Goal: Task Accomplishment & Management: Manage account settings

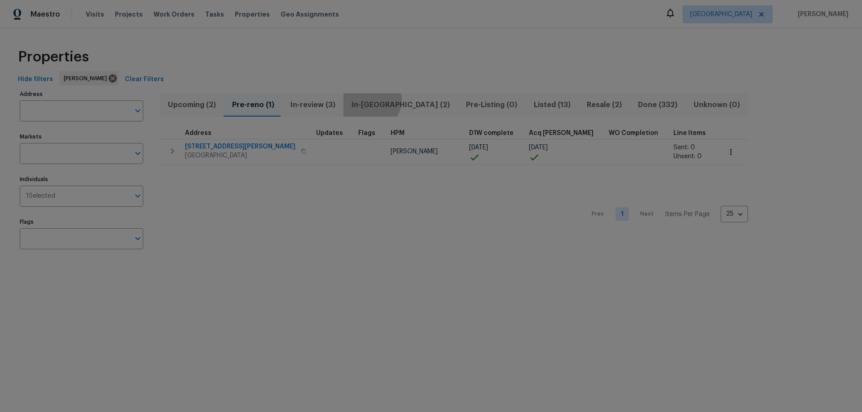
click at [367, 100] on span "In-reno (2)" at bounding box center [401, 105] width 104 height 13
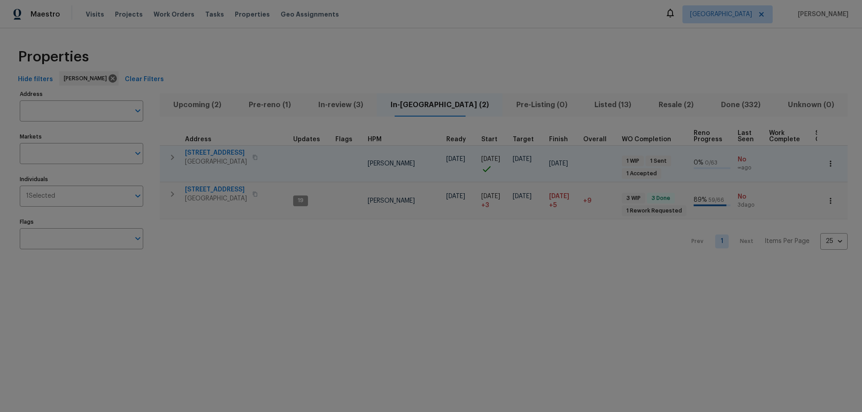
click at [216, 150] on span "[STREET_ADDRESS]" at bounding box center [216, 153] width 62 height 9
click at [293, 110] on span "Pre-reno (1)" at bounding box center [270, 105] width 59 height 13
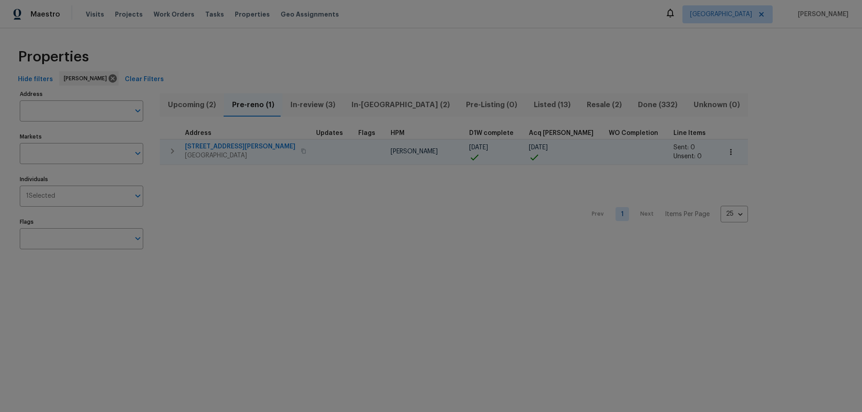
click at [224, 142] on span "2223 Laurel Branch Way" at bounding box center [240, 146] width 110 height 9
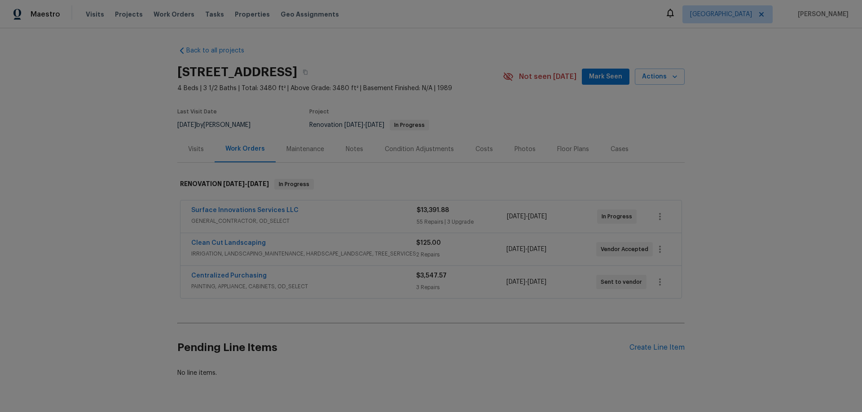
click at [518, 144] on div "Photos" at bounding box center [525, 149] width 43 height 26
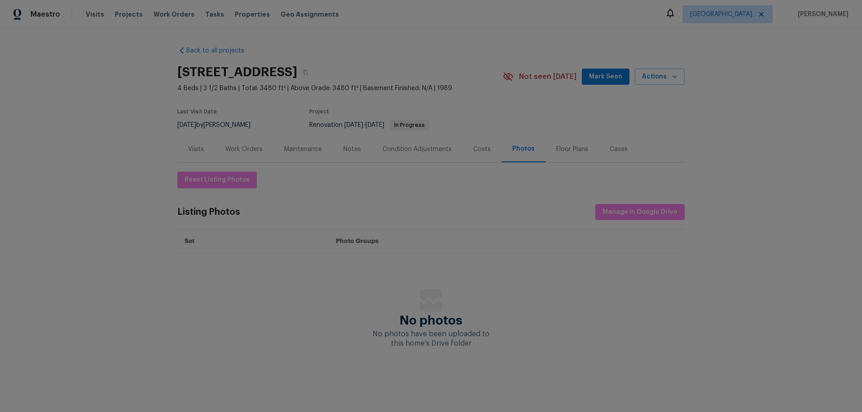
click at [556, 151] on div "Floor Plans" at bounding box center [572, 149] width 32 height 9
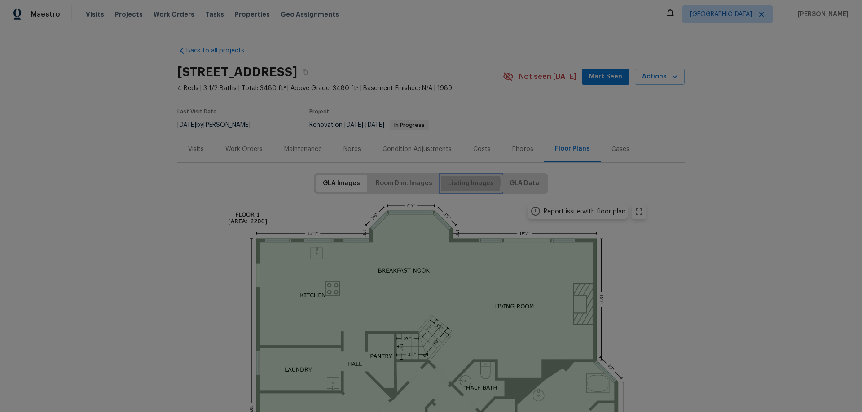
drag, startPoint x: 467, startPoint y: 182, endPoint x: 467, endPoint y: 197, distance: 14.4
click at [467, 183] on span "Listing Images" at bounding box center [471, 183] width 46 height 11
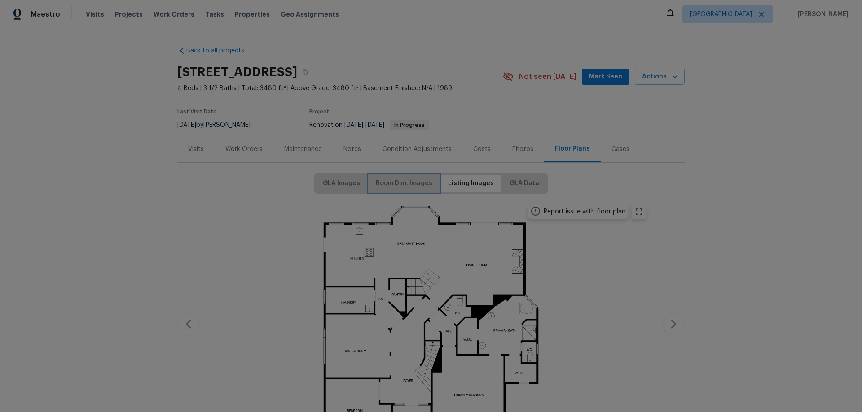
click at [414, 188] on span "Room Dim. Images" at bounding box center [404, 183] width 57 height 11
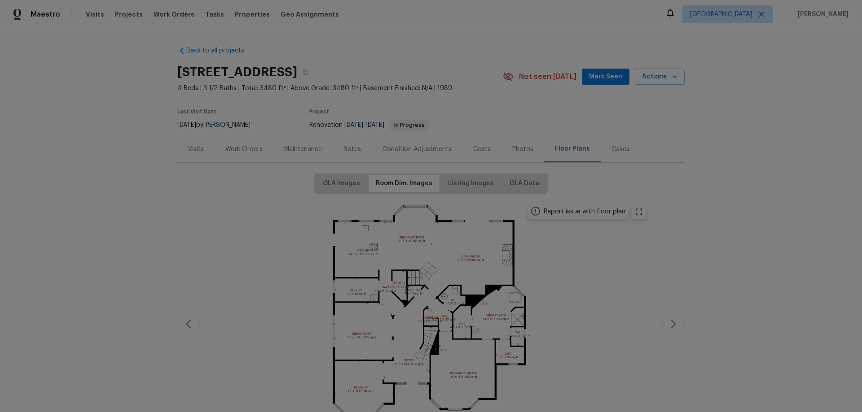
click at [585, 213] on div "Report issue with floor plan" at bounding box center [584, 211] width 82 height 9
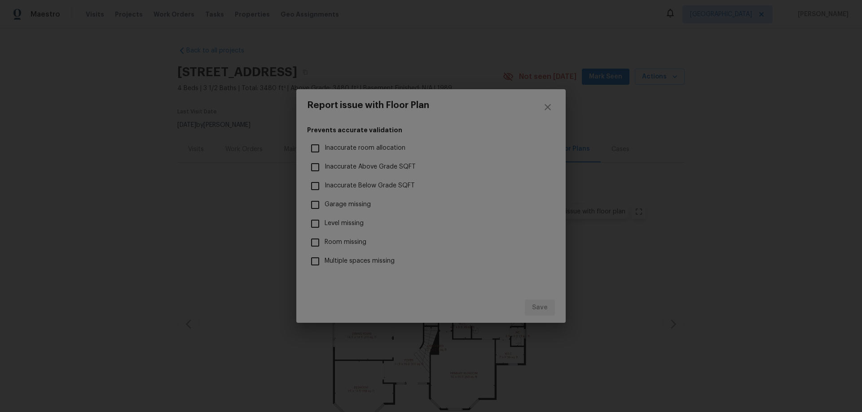
drag, startPoint x: 531, startPoint y: 101, endPoint x: 546, endPoint y: 113, distance: 19.4
click at [543, 111] on div "Report issue with Floor Plan Prevents accurate validation Inaccurate room alloc…" at bounding box center [430, 206] width 269 height 234
click at [543, 110] on icon "close" at bounding box center [547, 107] width 11 height 11
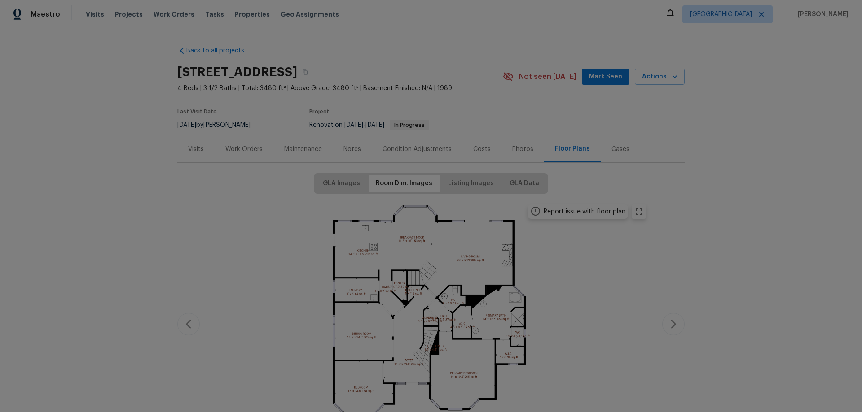
click at [639, 219] on img at bounding box center [430, 323] width 441 height 248
click at [639, 215] on icon "zoom in" at bounding box center [638, 211] width 11 height 11
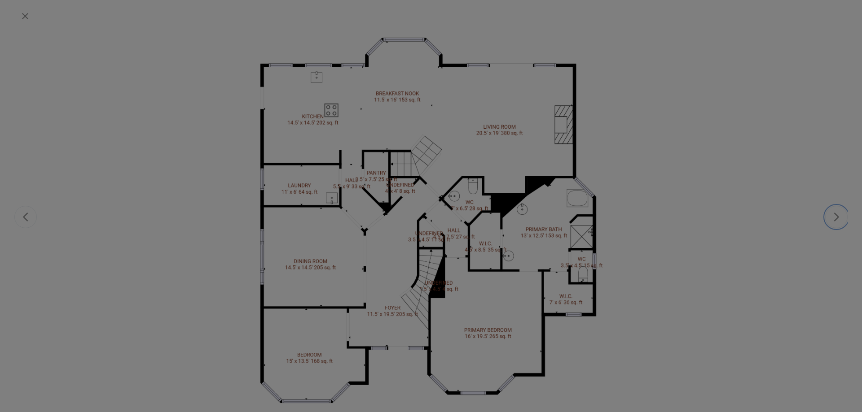
click at [839, 217] on icon "button" at bounding box center [836, 217] width 11 height 11
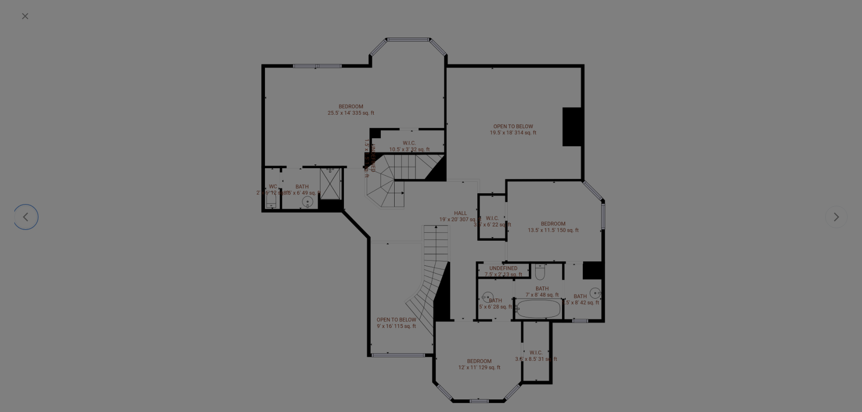
click at [31, 217] on button "button" at bounding box center [25, 217] width 22 height 22
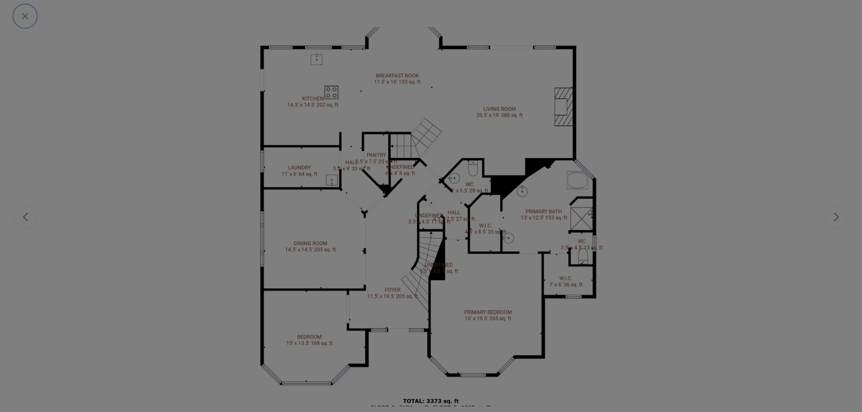
click at [20, 16] on icon "button" at bounding box center [25, 16] width 11 height 11
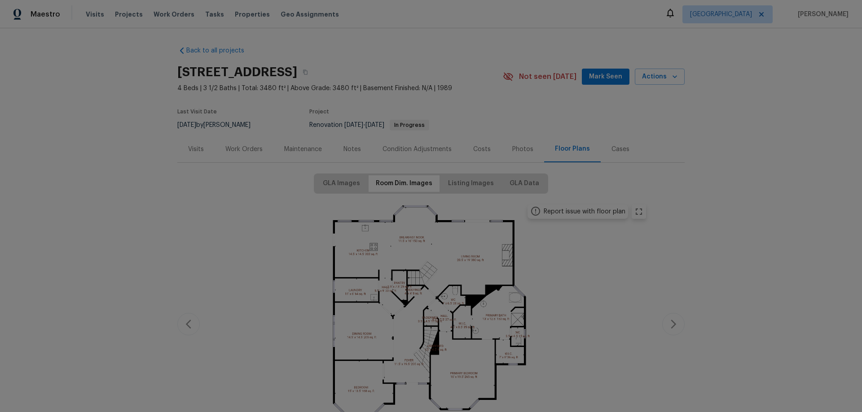
click at [250, 147] on div "Work Orders" at bounding box center [243, 149] width 37 height 9
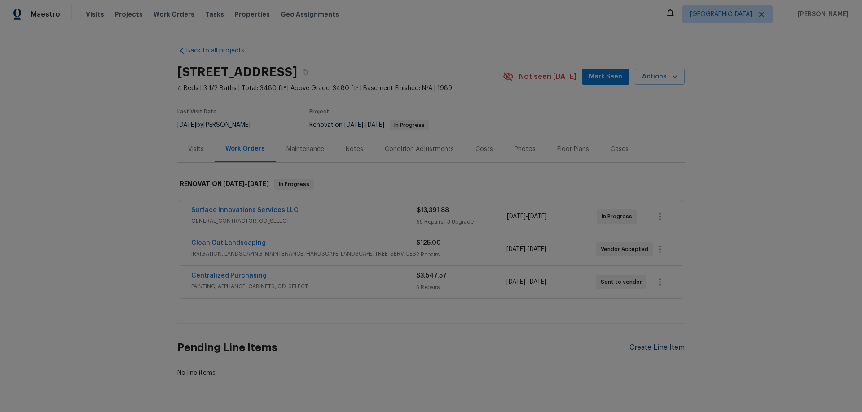
click at [648, 348] on div "Create Line Item" at bounding box center [656, 348] width 55 height 9
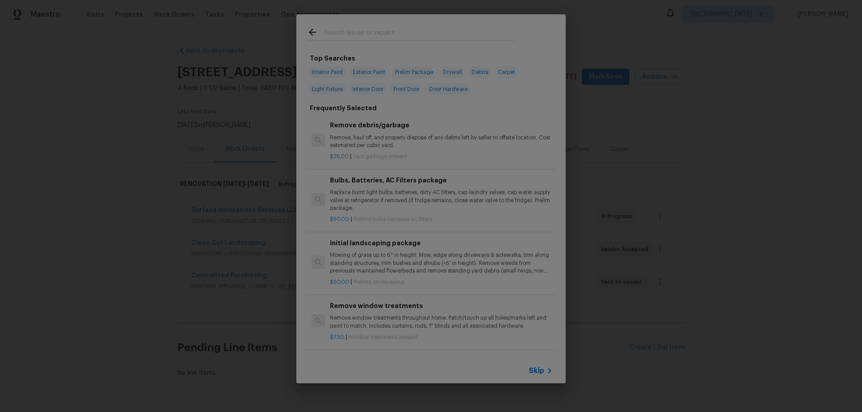
click at [381, 31] on input "text" at bounding box center [419, 33] width 190 height 13
click at [533, 372] on span "Skip" at bounding box center [536, 371] width 15 height 9
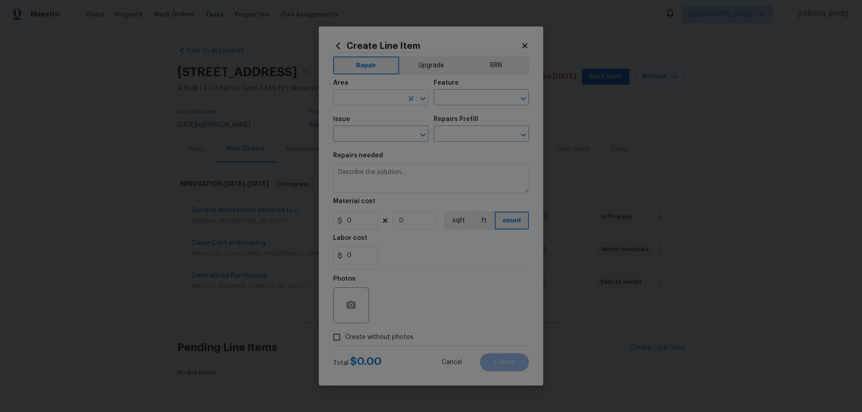
click at [381, 94] on input "text" at bounding box center [368, 99] width 70 height 14
type input "Interior Overall"
type input "Overall Flooring"
type input "Flooring General"
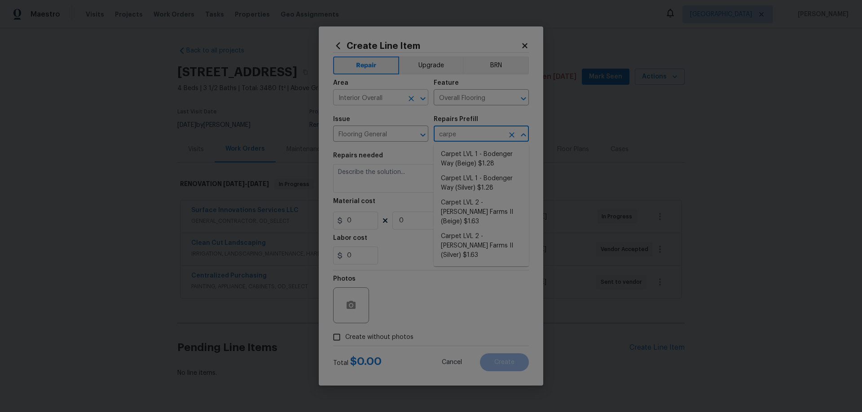
type input "carpe"
click at [461, 134] on input "text" at bounding box center [469, 135] width 70 height 14
type input "carpet"
drag, startPoint x: 462, startPoint y: 159, endPoint x: 452, endPoint y: 186, distance: 29.3
click at [463, 159] on li "Carpet LVL 1 - Bodenger Way (Beige) $1.28" at bounding box center [481, 159] width 95 height 24
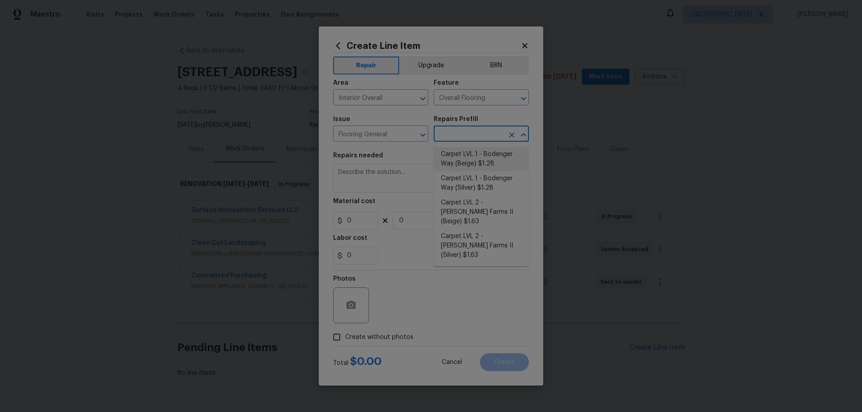
type input "Carpet LVL 1 - Bodenger Way (Beige) $1.28"
type textarea "Install new carpet. (Bodenger Way 749 Bird Bath, Beige) at all previously carpe…"
type input "1.28"
type input "1"
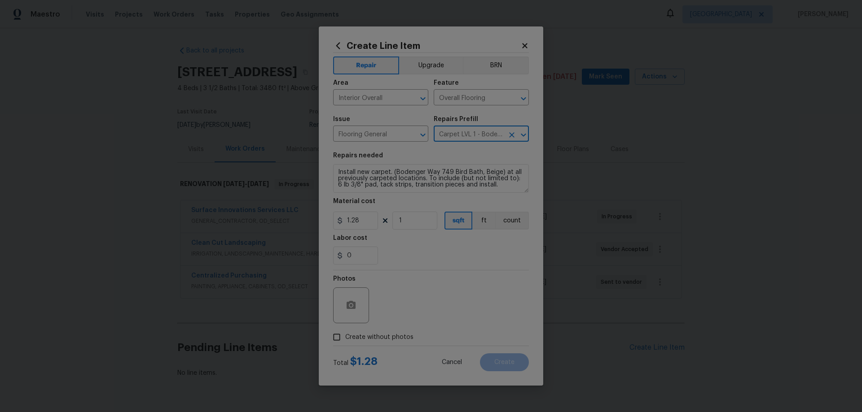
type input "Carpet LVL 1 - Bodenger Way (Beige) $1.28"
drag, startPoint x: 351, startPoint y: 219, endPoint x: 385, endPoint y: 224, distance: 34.2
click at [385, 224] on div "1.28 1 sqft ft count" at bounding box center [431, 221] width 196 height 18
type input "1.47"
click at [404, 222] on input "1" at bounding box center [414, 221] width 45 height 18
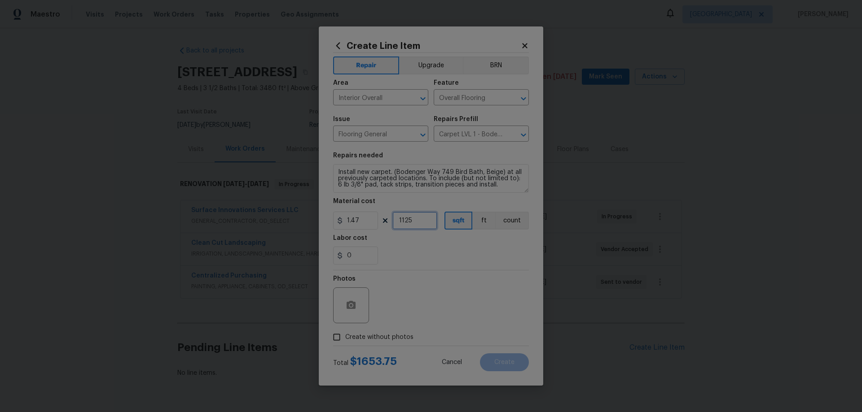
type input "1125"
click at [375, 341] on span "Create without photos" at bounding box center [379, 337] width 68 height 9
click at [345, 341] on input "Create without photos" at bounding box center [336, 337] width 17 height 17
checkbox input "true"
click at [429, 315] on textarea at bounding box center [452, 306] width 153 height 36
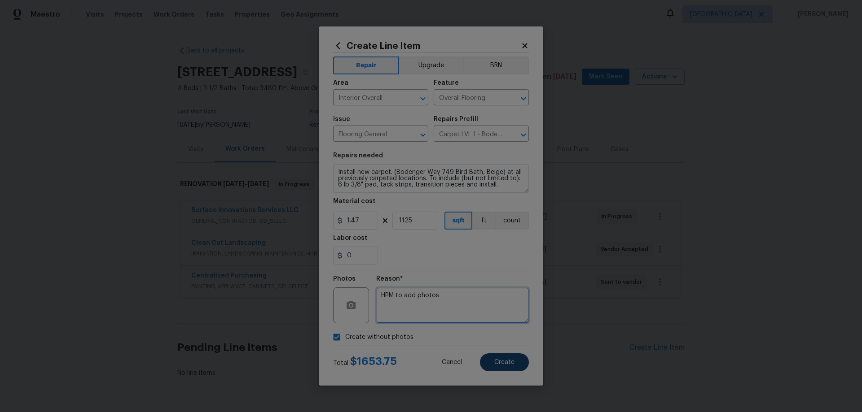
type textarea "HPM to add photos"
click at [508, 362] on span "Create" at bounding box center [504, 362] width 20 height 7
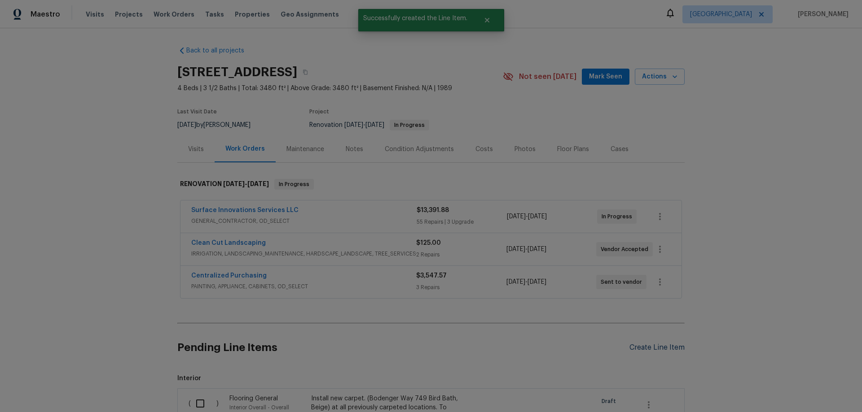
click at [651, 347] on div "Create Line Item" at bounding box center [656, 348] width 55 height 9
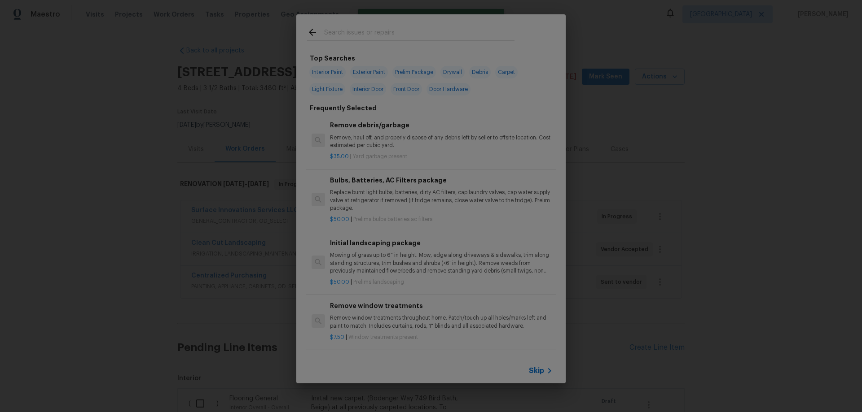
click at [544, 375] on icon at bounding box center [549, 371] width 11 height 11
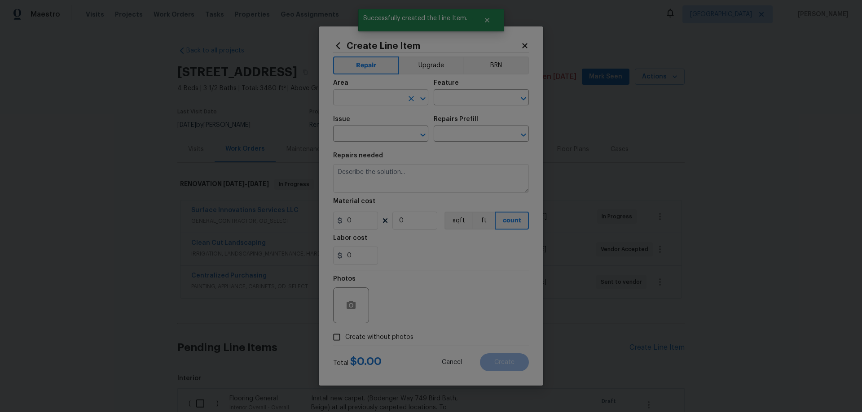
click at [372, 96] on input "text" at bounding box center [368, 99] width 70 height 14
type input "Interior Overall"
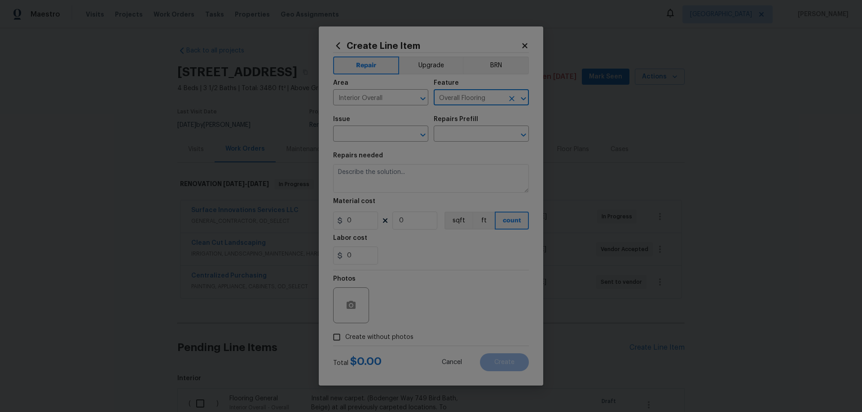
type input "Overall Flooring"
type input "Flooring General"
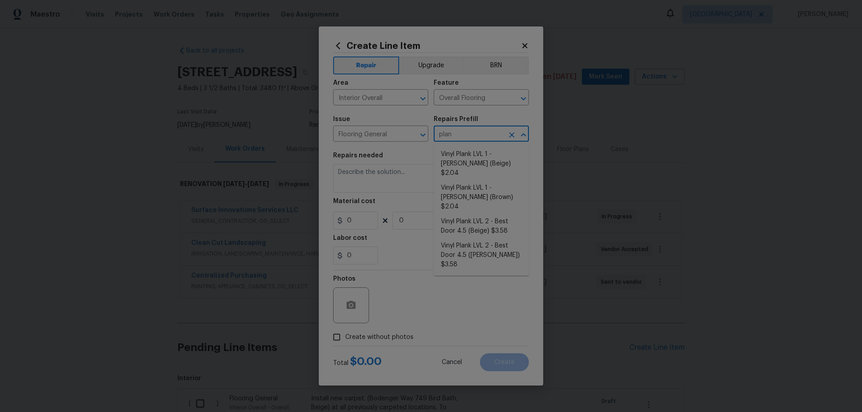
type input "plank"
type input "Vinyl Plank LVL 1 - Knighton (Brown) $2.04"
type textarea "Install LVP (Knighton AP864 Chateau Brown) Includes transitions, glue and assoc…"
type input "2.04"
type input "1"
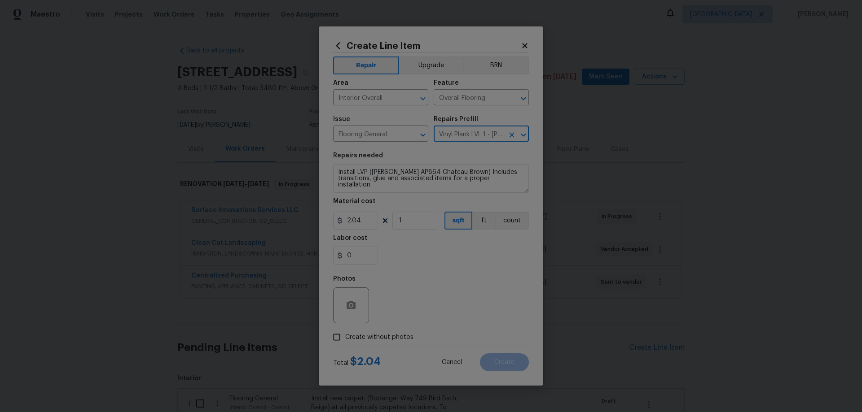
type input "Vinyl Plank LVL 1 - Knighton (Brown) $2.04"
drag, startPoint x: 402, startPoint y: 226, endPoint x: 368, endPoint y: 227, distance: 34.6
click at [369, 227] on div "2.04 1 sqft ft count" at bounding box center [431, 221] width 196 height 18
type input "2410"
click at [431, 62] on button "Upgrade" at bounding box center [431, 66] width 64 height 18
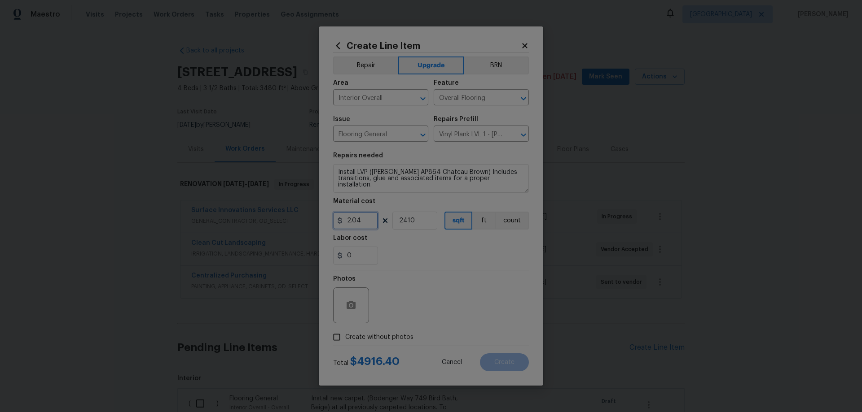
drag, startPoint x: 349, startPoint y: 223, endPoint x: 337, endPoint y: 226, distance: 12.0
click at [337, 226] on input "2.04" at bounding box center [355, 221] width 45 height 18
click at [350, 222] on input "5.04" at bounding box center [355, 221] width 45 height 18
click at [425, 268] on section "Repairs needed Install LVP (Knighton AP864 Chateau Brown) Includes transitions,…" at bounding box center [431, 208] width 196 height 123
click at [345, 219] on input "6.04" at bounding box center [355, 221] width 45 height 18
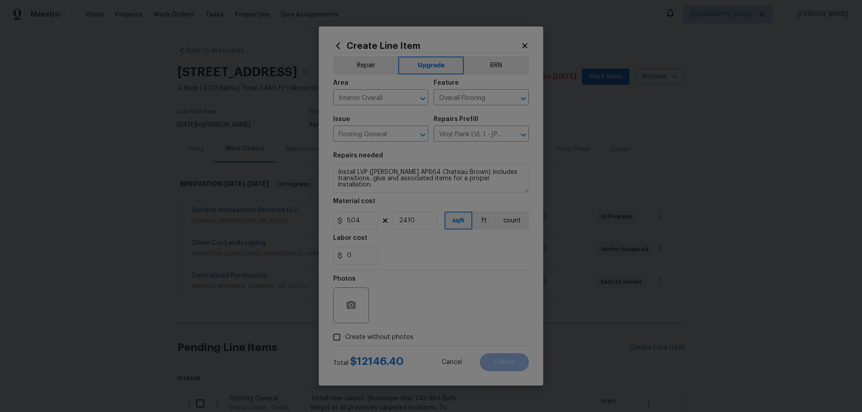
click at [447, 263] on div "0" at bounding box center [431, 256] width 196 height 18
drag, startPoint x: 350, startPoint y: 221, endPoint x: 345, endPoint y: 221, distance: 5.0
click at [345, 221] on input "5.04" at bounding box center [355, 221] width 45 height 18
type input "3.04"
click at [436, 254] on div "0" at bounding box center [431, 256] width 196 height 18
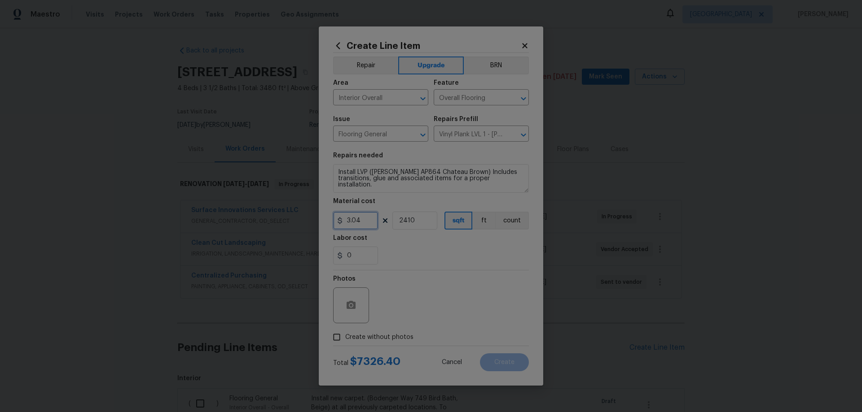
click at [346, 219] on input "3.04" at bounding box center [355, 221] width 45 height 18
click at [503, 252] on div "0" at bounding box center [431, 256] width 196 height 18
click at [378, 337] on span "Create without photos" at bounding box center [379, 337] width 68 height 9
click at [345, 337] on input "Create without photos" at bounding box center [336, 337] width 17 height 17
checkbox input "true"
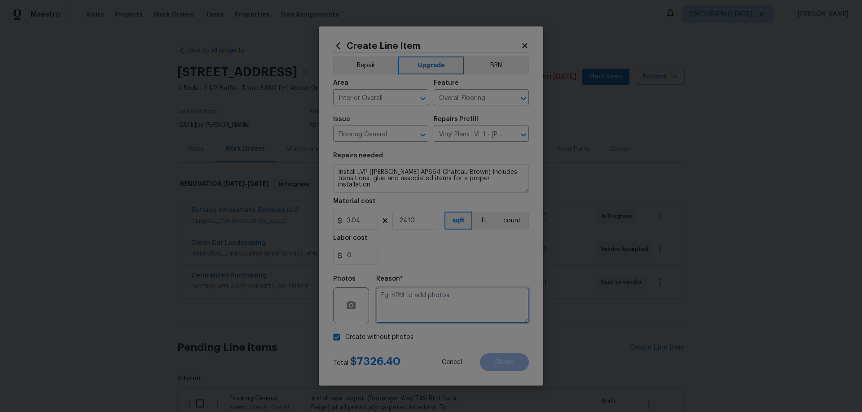
click at [429, 302] on textarea at bounding box center [452, 306] width 153 height 36
type textarea "HPM to add photos"
click at [498, 361] on span "Create" at bounding box center [504, 362] width 20 height 7
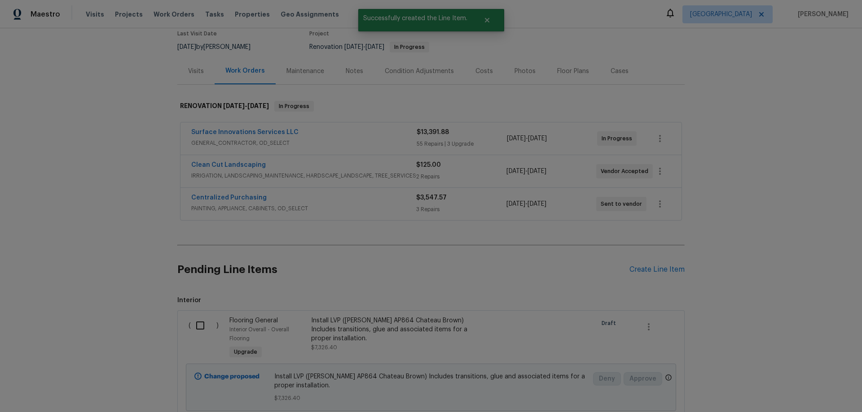
scroll to position [224, 0]
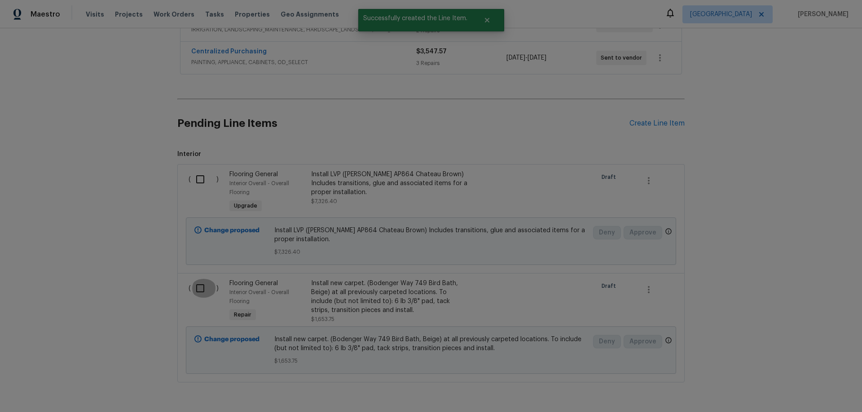
drag, startPoint x: 195, startPoint y: 290, endPoint x: 195, endPoint y: 285, distance: 5.9
click at [195, 288] on input "checkbox" at bounding box center [204, 288] width 26 height 19
checkbox input "true"
click at [198, 175] on input "checkbox" at bounding box center [204, 179] width 26 height 19
click at [808, 387] on span "Create Work Order" at bounding box center [810, 390] width 60 height 11
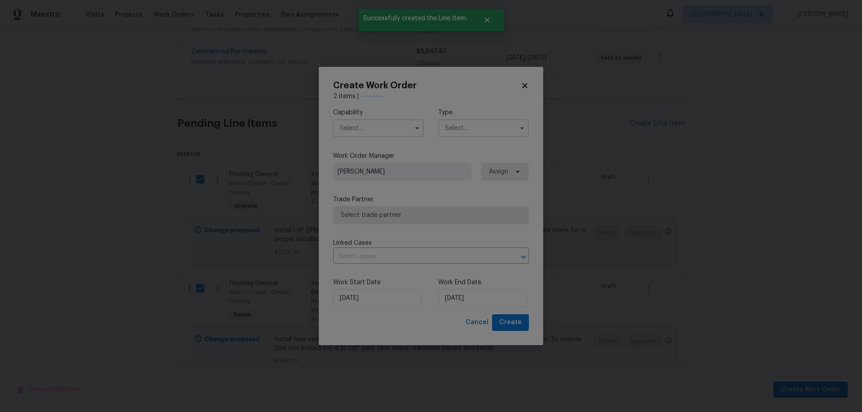
checkbox input "false"
click at [372, 128] on input "text" at bounding box center [378, 128] width 91 height 18
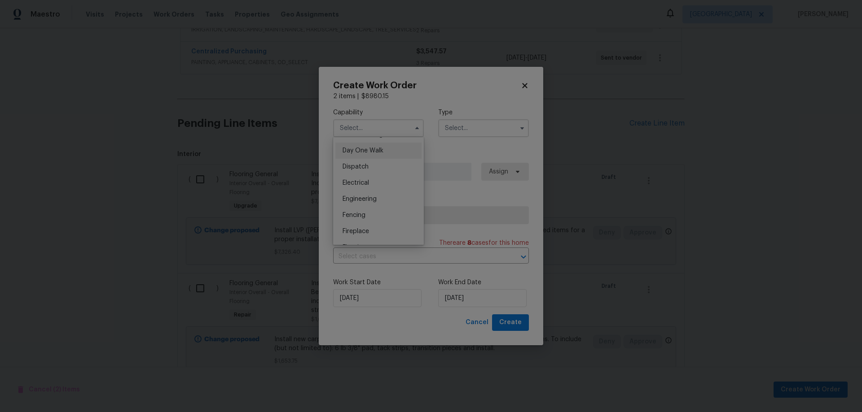
scroll to position [269, 0]
click at [477, 325] on span "Cancel" at bounding box center [476, 322] width 23 height 11
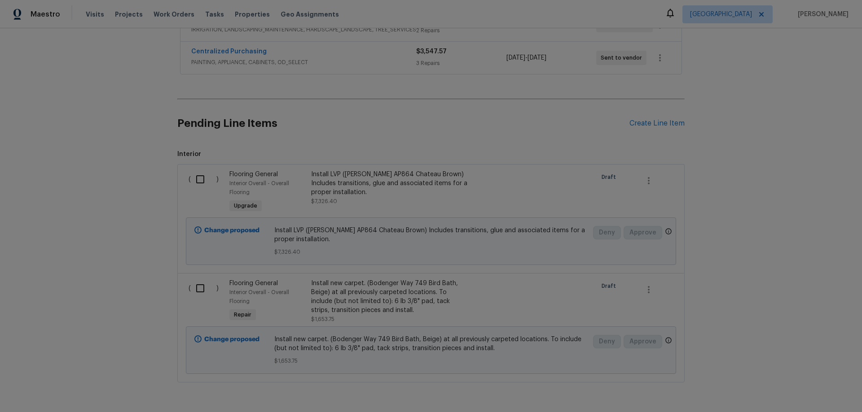
click at [359, 183] on div "Install LVP (Knighton AP864 Chateau Brown) Includes transitions, glue and assoc…" at bounding box center [390, 183] width 158 height 27
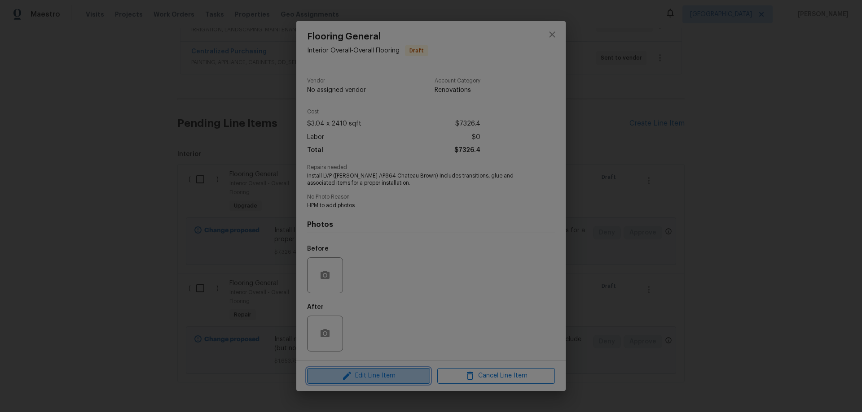
click at [386, 378] on span "Edit Line Item" at bounding box center [369, 376] width 118 height 11
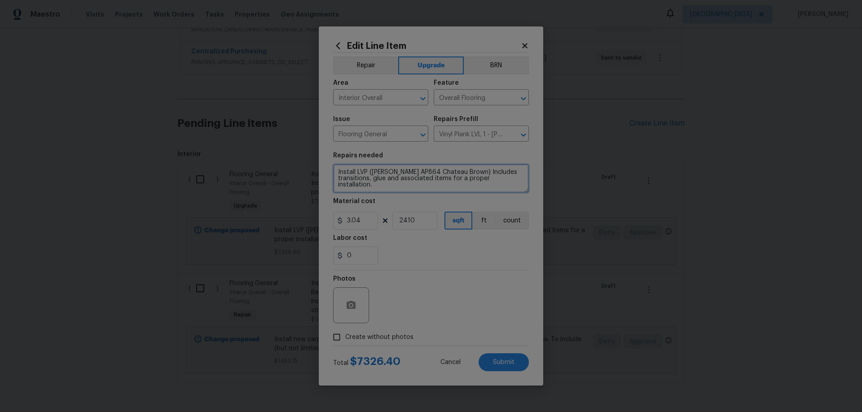
click at [337, 171] on textarea "Install LVP (Knighton AP864 Chateau Brown) Includes transitions, glue and assoc…" at bounding box center [431, 178] width 196 height 29
type textarea "THROUGHOUT FIRST FLOOR & SECOND FLOOR WET AREAS --- Install LVP (Knighton AP864…"
click at [505, 363] on span "Submit" at bounding box center [504, 362] width 22 height 7
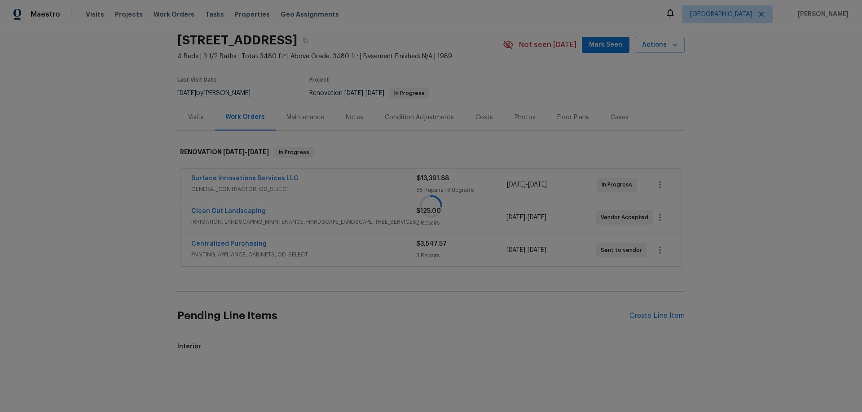
scroll to position [224, 0]
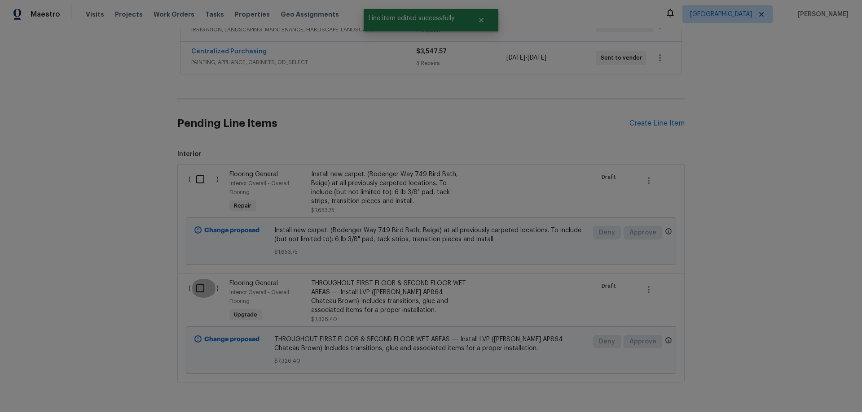
click at [195, 291] on input "checkbox" at bounding box center [204, 288] width 26 height 19
checkbox input "true"
click at [194, 172] on input "checkbox" at bounding box center [204, 179] width 26 height 19
checkbox input "true"
click at [823, 392] on span "Create Work Order" at bounding box center [810, 390] width 60 height 11
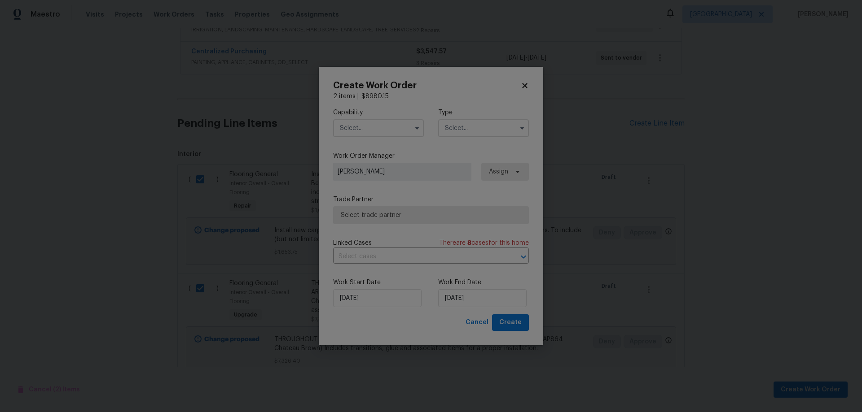
click at [375, 131] on input "text" at bounding box center [378, 128] width 91 height 18
drag, startPoint x: 378, startPoint y: 234, endPoint x: 396, endPoint y: 187, distance: 50.2
click at [378, 233] on div "Flooring" at bounding box center [378, 227] width 86 height 16
type input "Flooring"
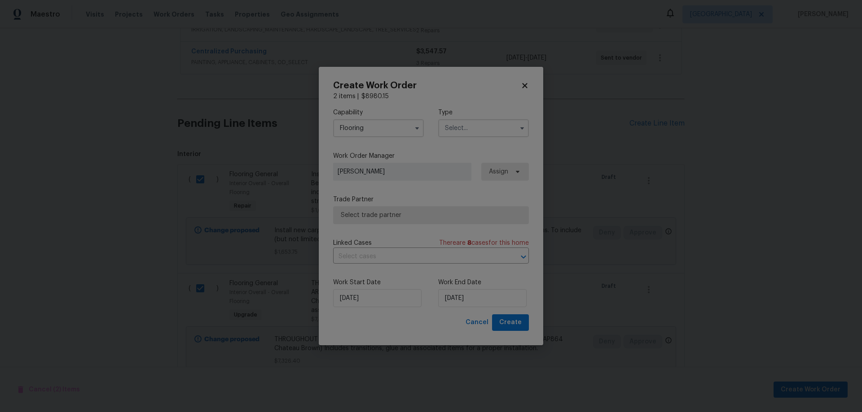
click at [465, 136] on input "text" at bounding box center [483, 128] width 91 height 18
click at [480, 235] on div "Renovation" at bounding box center [483, 239] width 86 height 16
type input "Renovation"
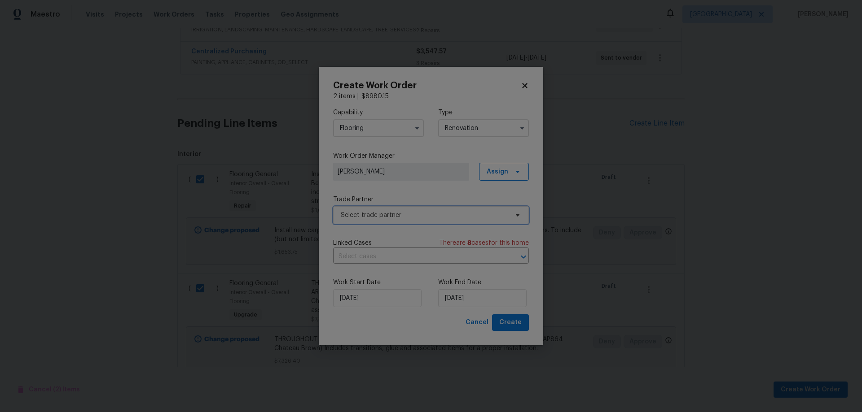
click at [384, 219] on span "Select trade partner" at bounding box center [424, 215] width 167 height 9
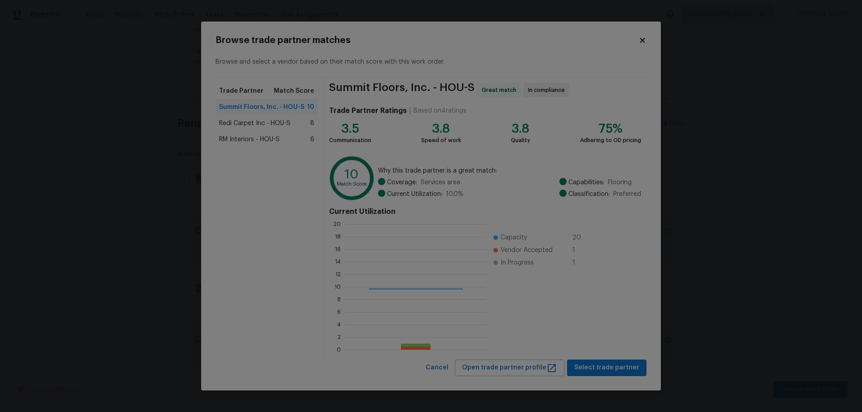
scroll to position [119, 134]
click at [301, 121] on div "Redi Carpet Inc - HOU-S 8" at bounding box center [266, 123] width 95 height 9
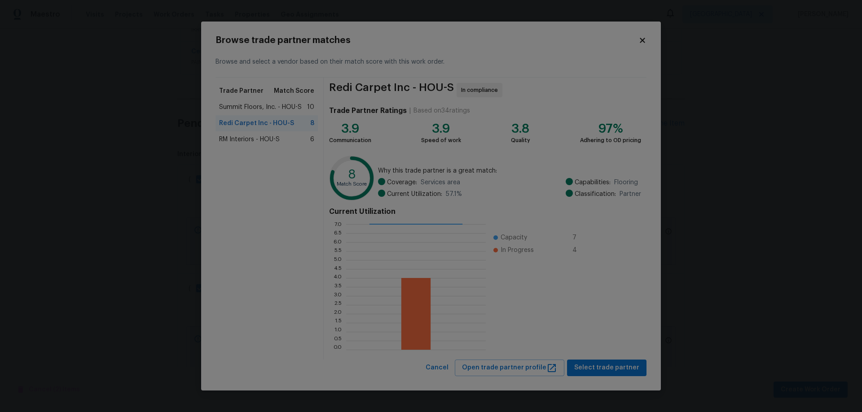
click at [300, 105] on span "Summit Floors, Inc. - HOU-S" at bounding box center [260, 107] width 83 height 9
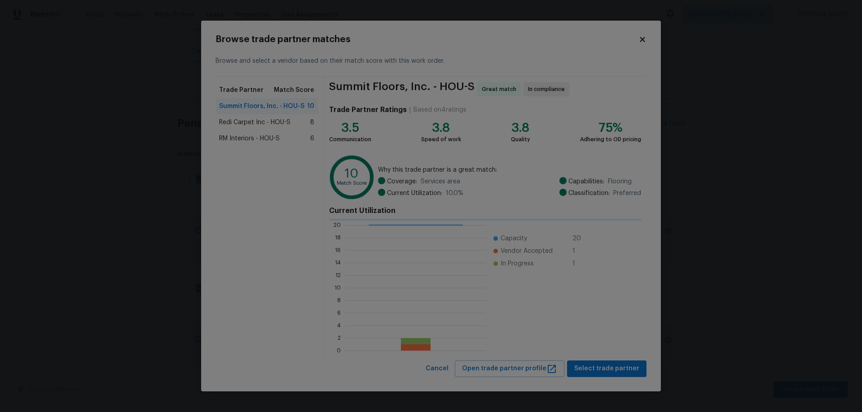
scroll to position [119, 134]
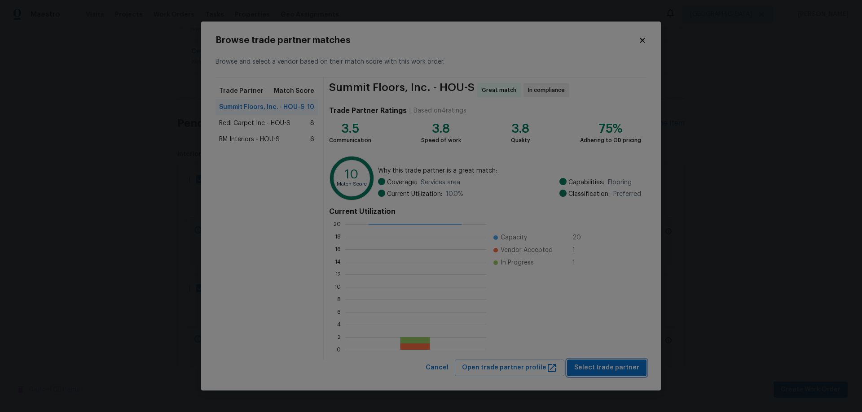
drag, startPoint x: 625, startPoint y: 372, endPoint x: 625, endPoint y: 388, distance: 15.7
click at [625, 374] on button "Select trade partner" at bounding box center [606, 368] width 79 height 17
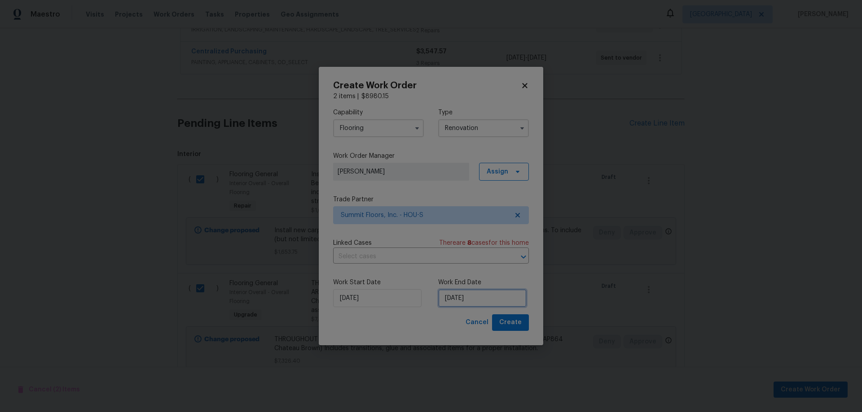
click at [488, 302] on input "8/25/2025" at bounding box center [482, 298] width 88 height 18
click at [519, 266] on div "30" at bounding box center [525, 260] width 14 height 13
type input "8/30/2025"
click at [515, 323] on span "Create" at bounding box center [510, 322] width 22 height 11
checkbox input "false"
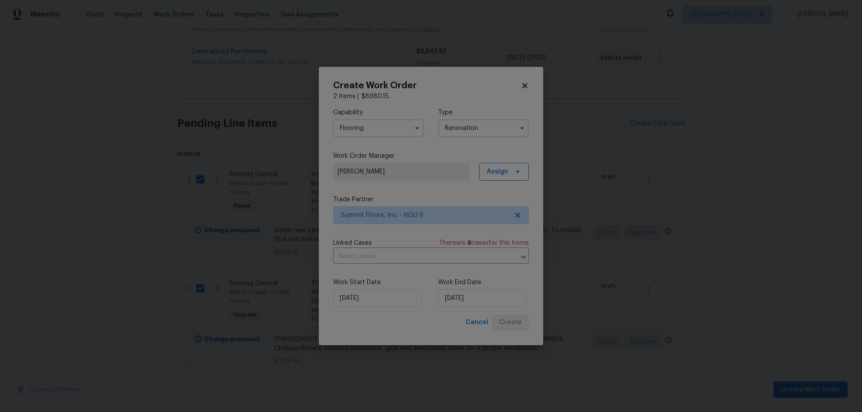
checkbox input "false"
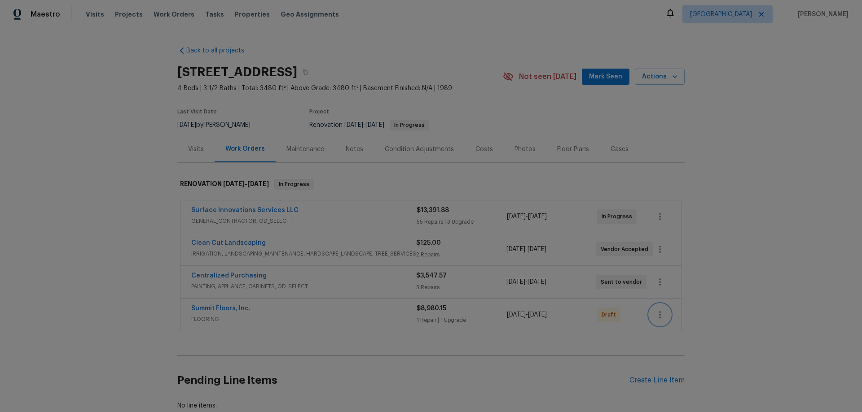
click at [659, 315] on icon "button" at bounding box center [660, 314] width 2 height 7
click at [657, 315] on li "Send to Vendor" at bounding box center [696, 315] width 100 height 15
click at [207, 309] on div at bounding box center [431, 206] width 862 height 412
click at [222, 310] on link "Summit Floors, Inc." at bounding box center [220, 309] width 59 height 6
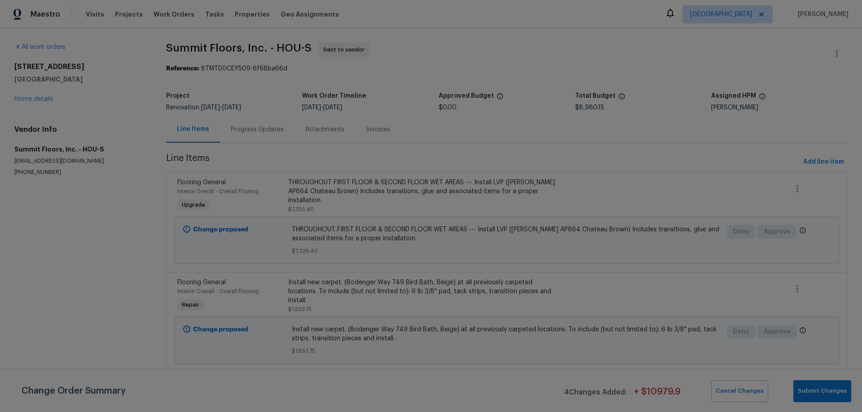
click at [262, 131] on div "Progress Updates" at bounding box center [257, 129] width 53 height 9
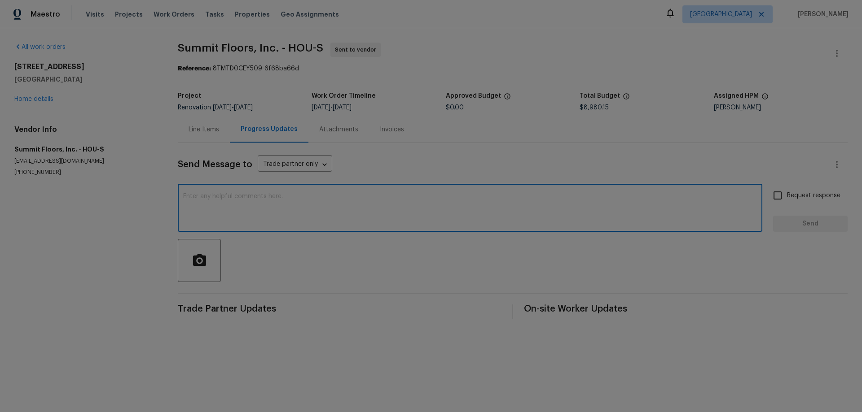
click at [407, 200] on textarea at bounding box center [470, 208] width 574 height 31
type textarea "PLEASE COMPLETE MEASURE/QUOTE ASAP, ESP. FOR LVP"
click at [775, 193] on input "Request response" at bounding box center [777, 195] width 19 height 19
checkbox input "true"
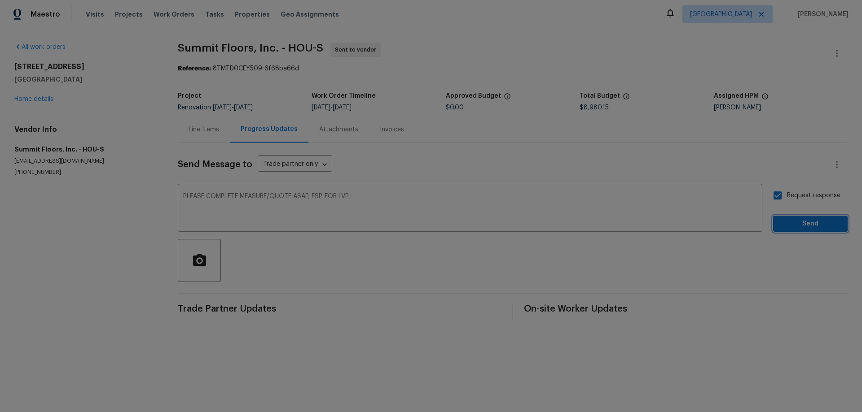
click at [793, 220] on span "Send" at bounding box center [810, 224] width 60 height 11
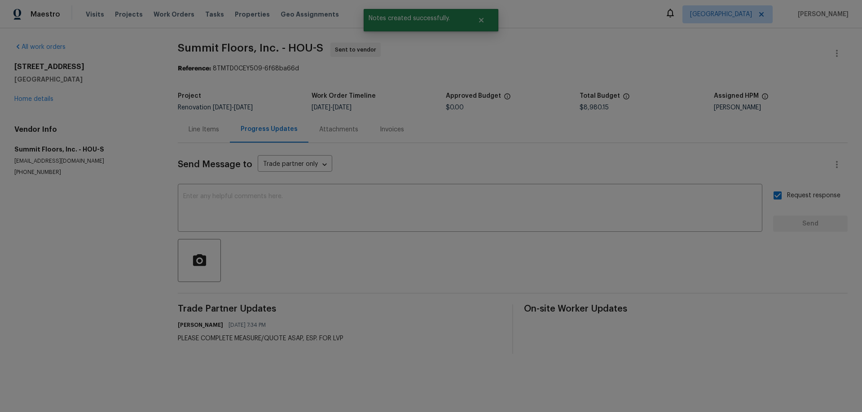
click at [26, 93] on div "6906 Cherry Hills Rd Houston, TX 77069 Home details" at bounding box center [85, 82] width 142 height 41
click at [31, 99] on link "Home details" at bounding box center [33, 99] width 39 height 6
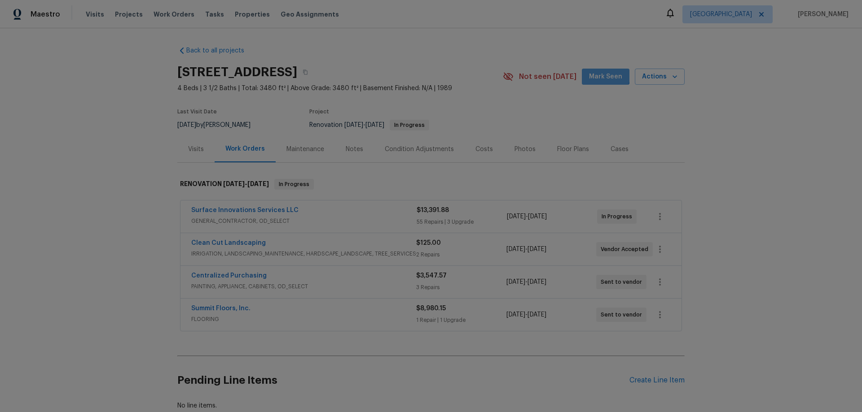
drag, startPoint x: 599, startPoint y: 74, endPoint x: 552, endPoint y: 101, distance: 53.7
click at [599, 74] on span "Mark Seen" at bounding box center [605, 76] width 33 height 11
click at [360, 149] on div "Notes" at bounding box center [354, 149] width 39 height 26
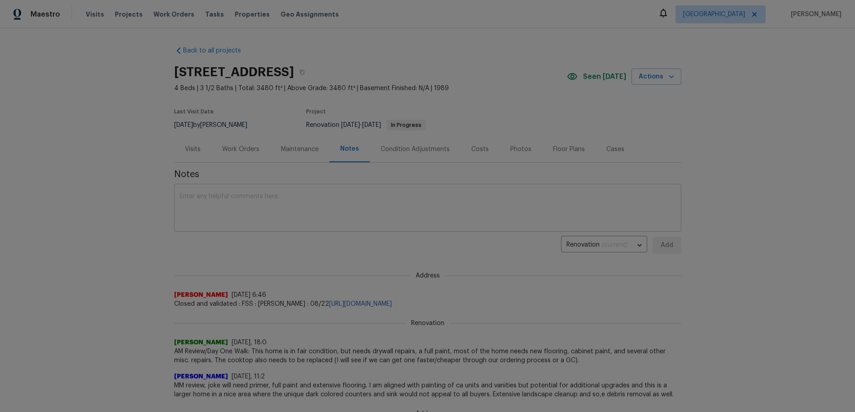
click at [336, 231] on div "x ​" at bounding box center [427, 209] width 507 height 46
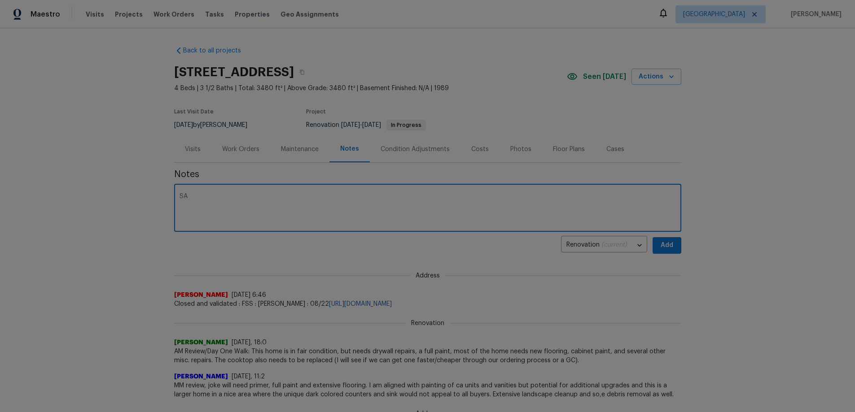
type textarea "S"
paste textarea "https://opendoor.slack.com/archives/C050RJQFV47/p1756138363720139"
type textarea "salability thread: https://opendoor.slack.com/archives/C050RJQFV47/p17561383637…"
click at [663, 244] on span "Add" at bounding box center [667, 245] width 14 height 11
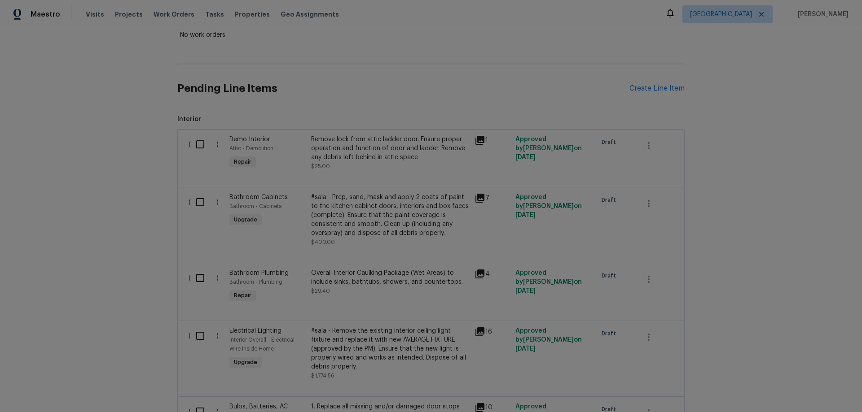
scroll to position [180, 0]
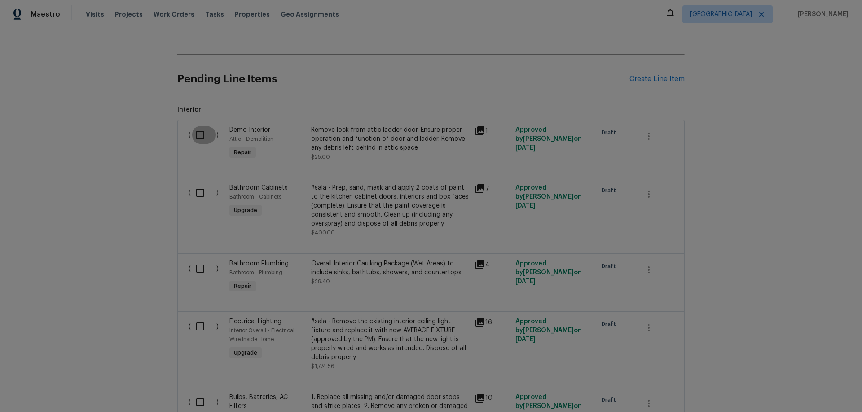
click at [198, 137] on input "checkbox" at bounding box center [204, 135] width 26 height 19
checkbox input "true"
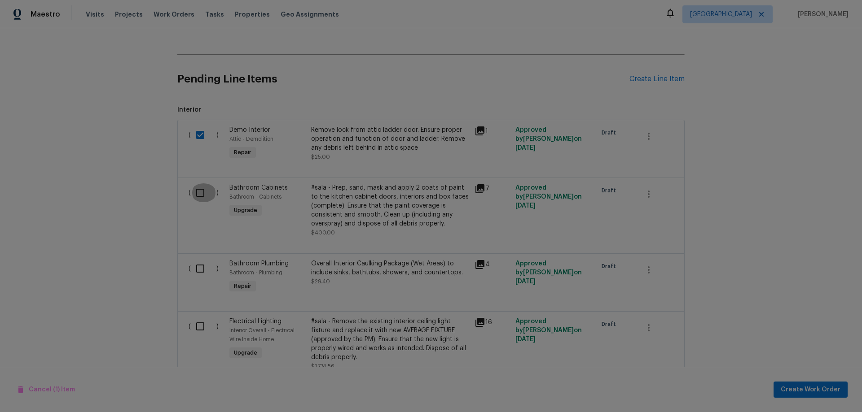
click at [195, 192] on input "checkbox" at bounding box center [204, 193] width 26 height 19
checkbox input "true"
click at [194, 276] on input "checkbox" at bounding box center [204, 268] width 26 height 19
checkbox input "true"
click at [191, 325] on input "checkbox" at bounding box center [204, 326] width 26 height 19
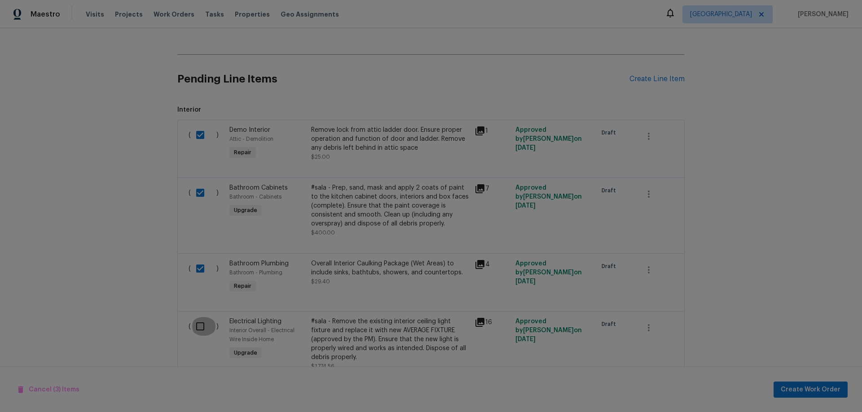
checkbox input "true"
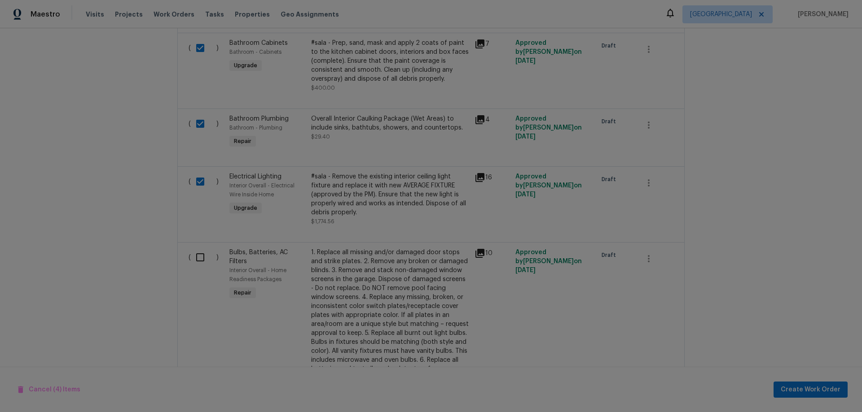
scroll to position [404, 0]
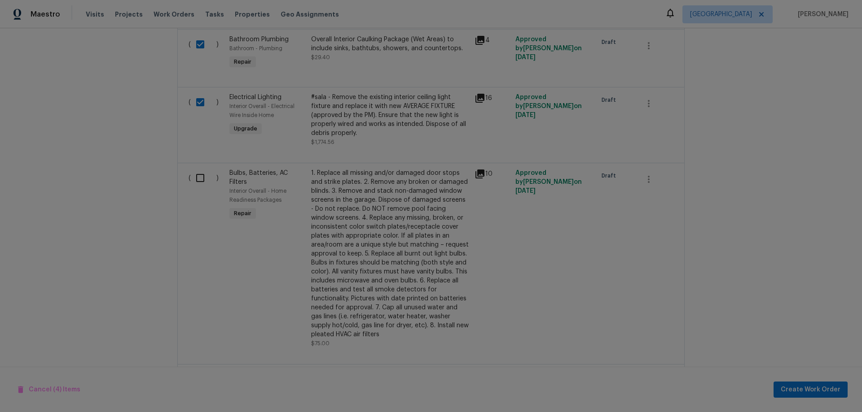
click at [191, 177] on input "checkbox" at bounding box center [204, 178] width 26 height 19
checkbox input "true"
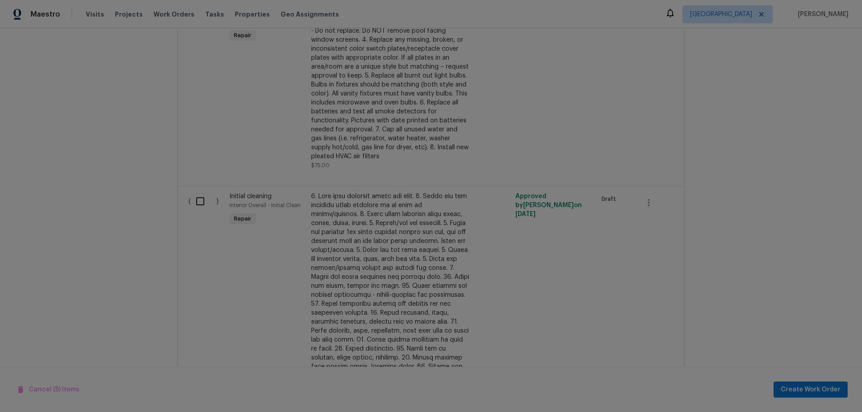
scroll to position [583, 0]
click at [192, 206] on input "checkbox" at bounding box center [204, 200] width 26 height 19
checkbox input "true"
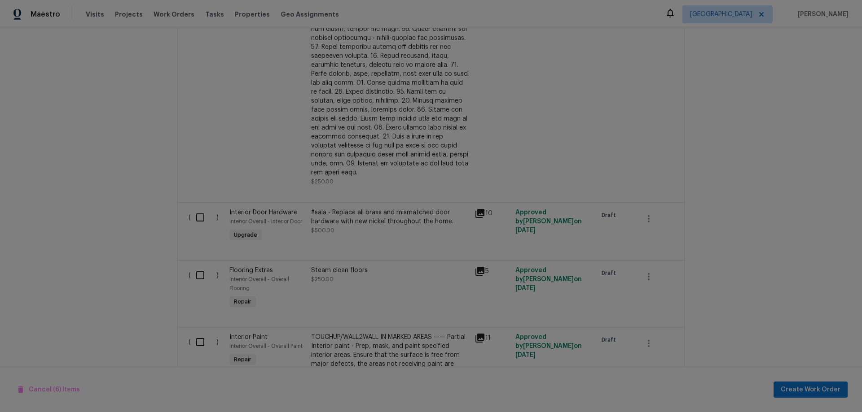
scroll to position [853, 0]
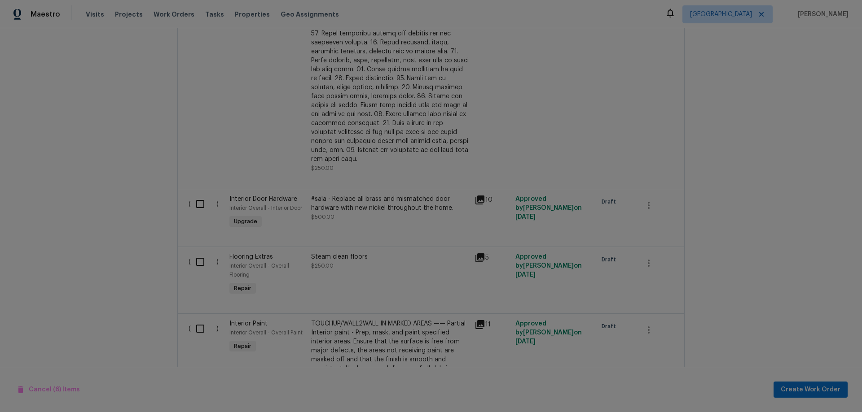
click at [202, 195] on input "checkbox" at bounding box center [204, 204] width 26 height 19
checkbox input "true"
click at [191, 257] on input "checkbox" at bounding box center [204, 262] width 26 height 19
checkbox input "true"
click at [198, 321] on input "checkbox" at bounding box center [204, 329] width 26 height 19
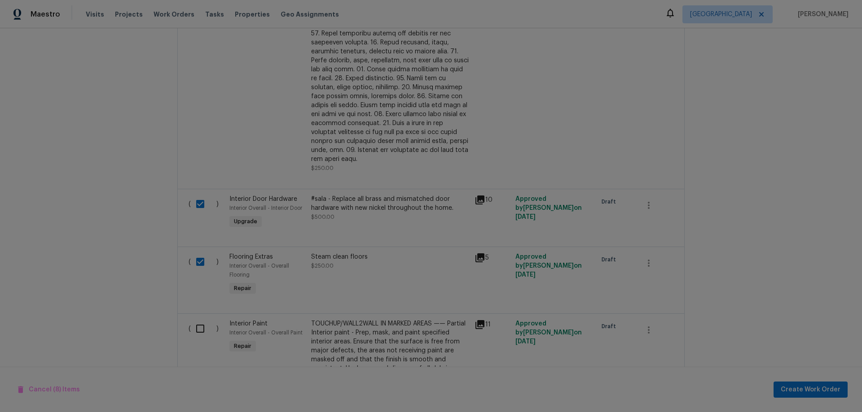
checkbox input "true"
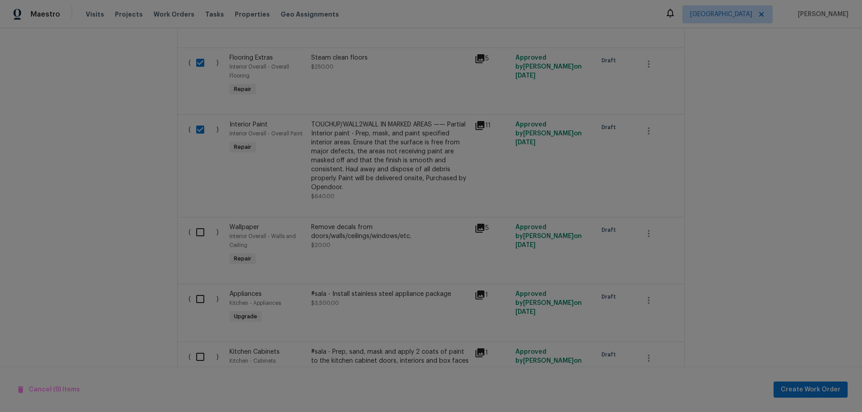
scroll to position [1077, 0]
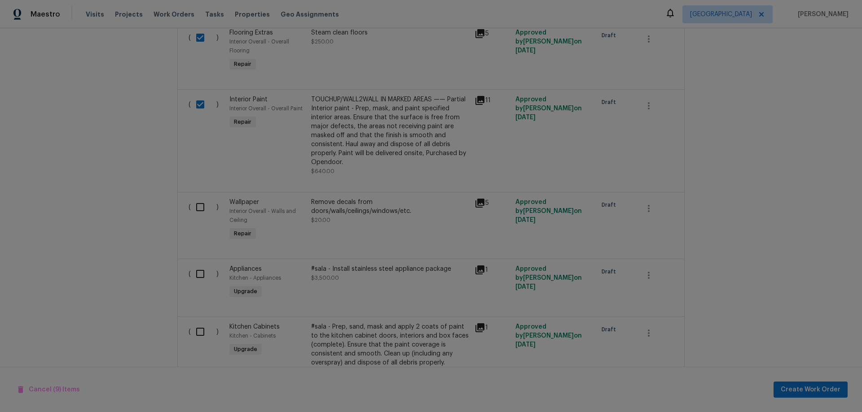
click at [197, 198] on input "checkbox" at bounding box center [204, 207] width 26 height 19
checkbox input "true"
click at [200, 266] on input "checkbox" at bounding box center [204, 274] width 26 height 19
checkbox input "true"
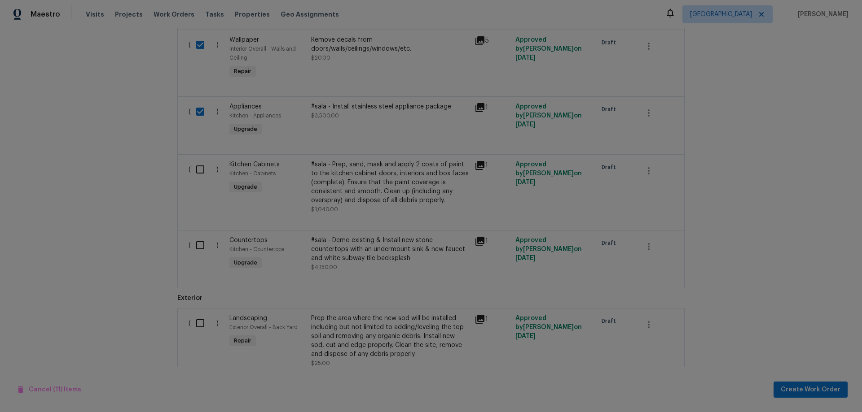
scroll to position [1257, 0]
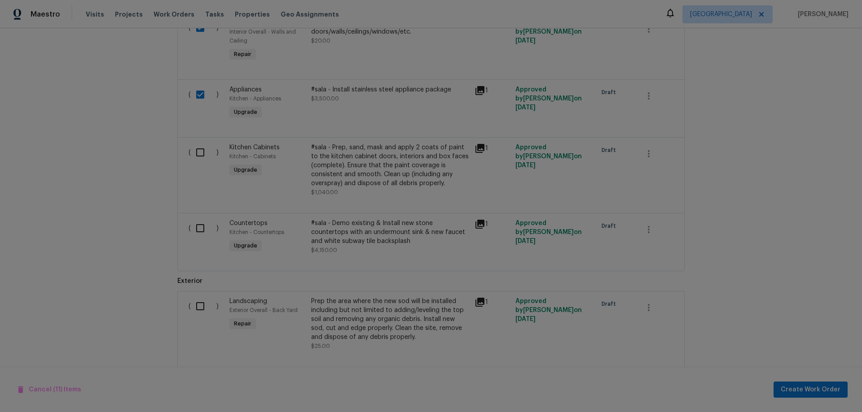
click at [193, 146] on input "checkbox" at bounding box center [204, 152] width 26 height 19
checkbox input "true"
click at [195, 219] on input "checkbox" at bounding box center [204, 228] width 26 height 19
checkbox input "true"
click at [191, 302] on input "checkbox" at bounding box center [204, 306] width 26 height 19
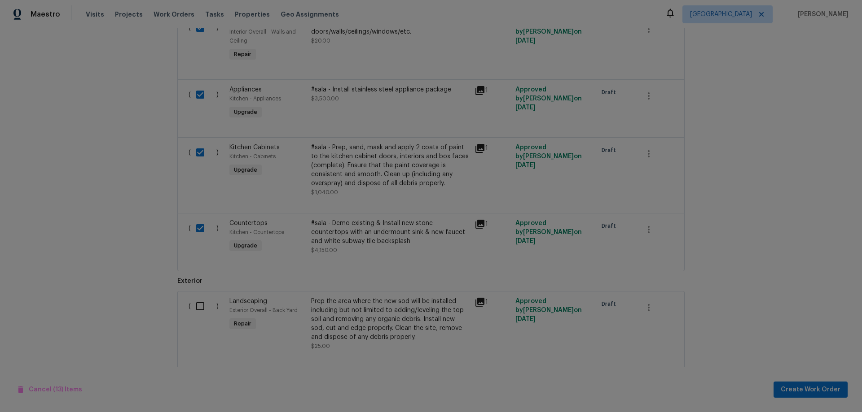
checkbox input "true"
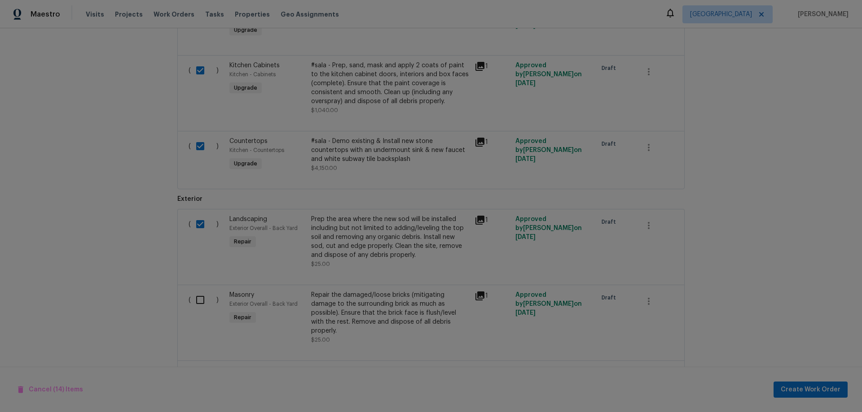
scroll to position [1481, 0]
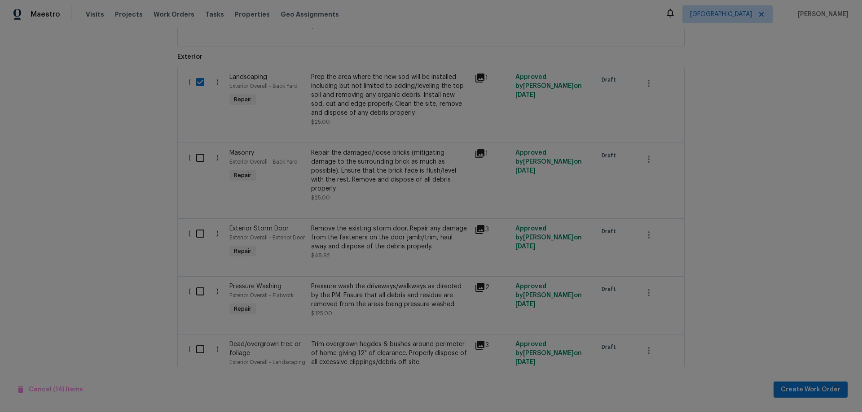
drag, startPoint x: 197, startPoint y: 150, endPoint x: 192, endPoint y: 174, distance: 24.9
click at [197, 152] on input "checkbox" at bounding box center [204, 158] width 26 height 19
checkbox input "true"
drag, startPoint x: 194, startPoint y: 216, endPoint x: 193, endPoint y: 225, distance: 9.5
click at [194, 224] on input "checkbox" at bounding box center [204, 233] width 26 height 19
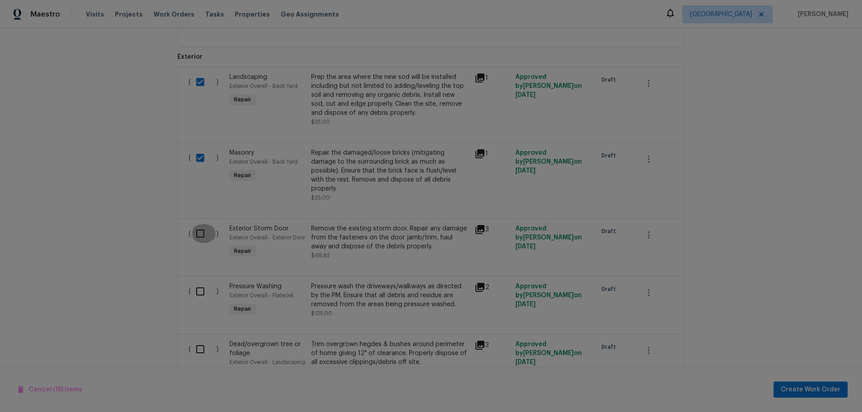
checkbox input "true"
click at [195, 286] on input "checkbox" at bounding box center [204, 291] width 26 height 19
checkbox input "true"
click at [199, 341] on input "checkbox" at bounding box center [204, 349] width 26 height 19
checkbox input "true"
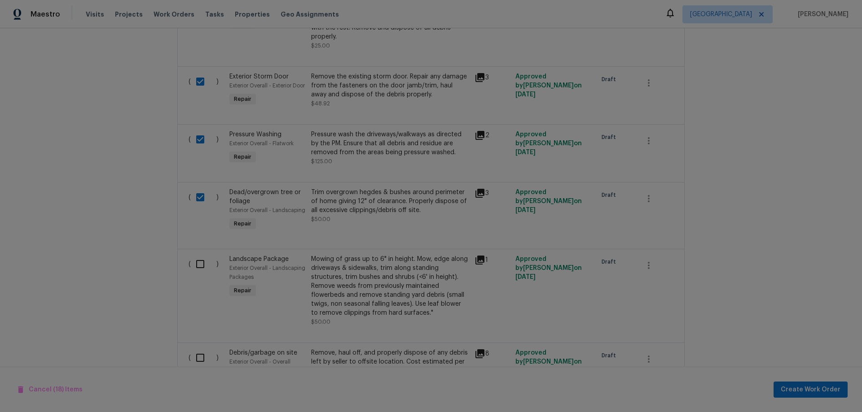
scroll to position [1660, 0]
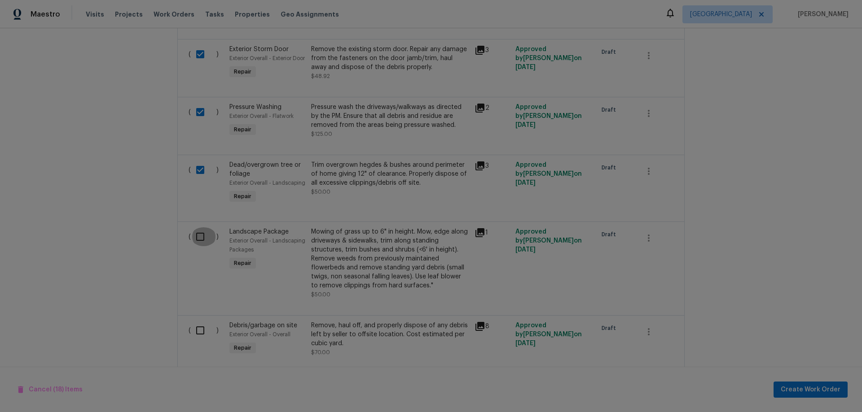
drag, startPoint x: 190, startPoint y: 228, endPoint x: 197, endPoint y: 247, distance: 20.2
click at [193, 233] on input "checkbox" at bounding box center [204, 237] width 26 height 19
checkbox input "true"
drag, startPoint x: 193, startPoint y: 326, endPoint x: 158, endPoint y: 318, distance: 36.0
click at [192, 327] on input "checkbox" at bounding box center [204, 330] width 26 height 19
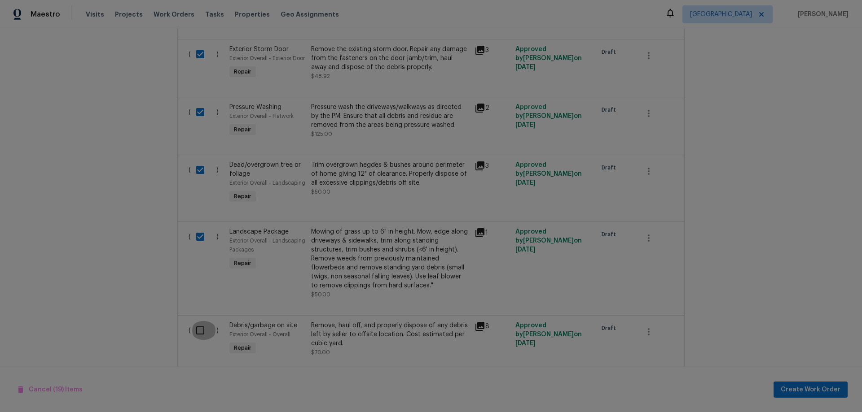
checkbox input "true"
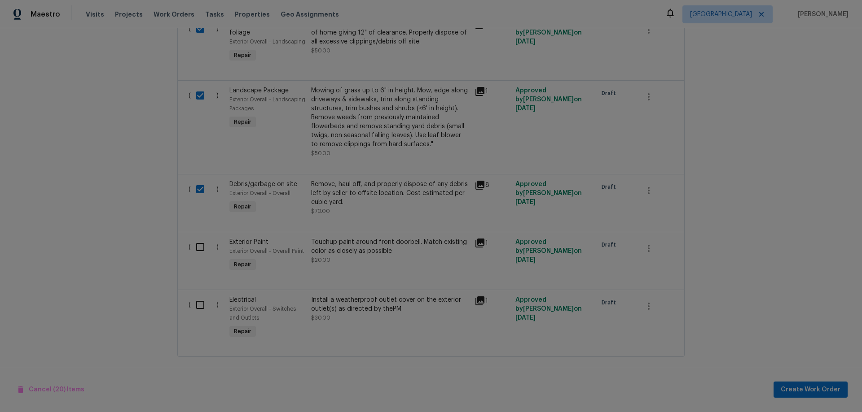
scroll to position [1805, 0]
drag, startPoint x: 189, startPoint y: 238, endPoint x: 191, endPoint y: 243, distance: 5.4
click at [191, 240] on input "checkbox" at bounding box center [204, 243] width 26 height 19
checkbox input "true"
click at [196, 295] on input "checkbox" at bounding box center [204, 301] width 26 height 19
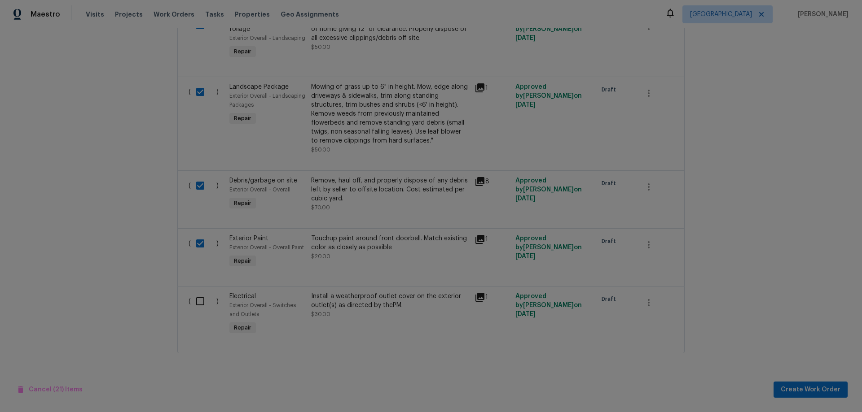
checkbox input "true"
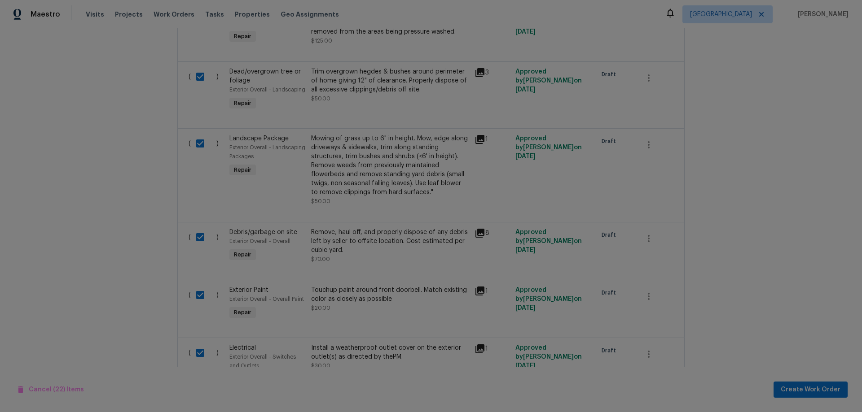
scroll to position [1716, 0]
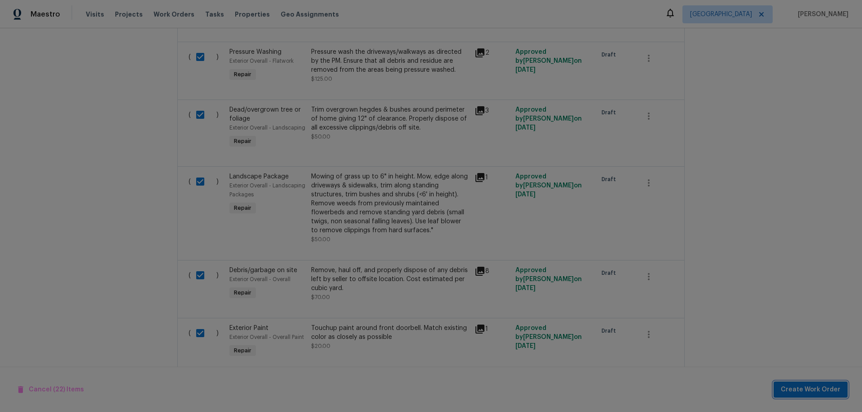
click at [823, 388] on span "Create Work Order" at bounding box center [810, 390] width 60 height 11
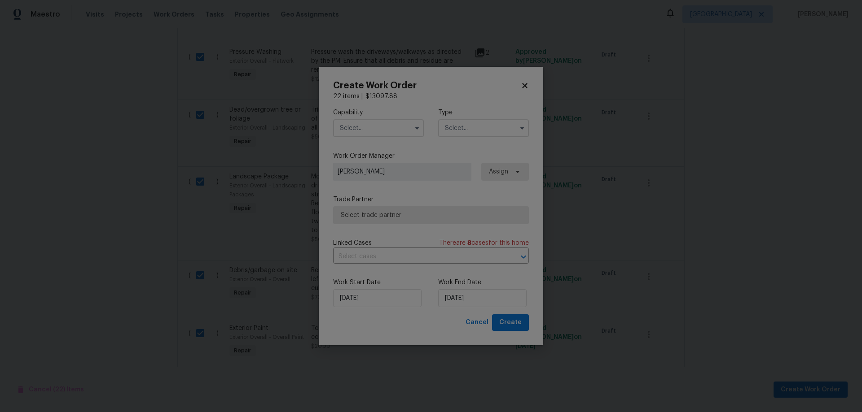
click at [368, 133] on input "text" at bounding box center [378, 128] width 91 height 18
click at [384, 176] on span "General Contractor" at bounding box center [371, 173] width 58 height 6
type input "General Contractor"
click at [470, 126] on input "text" at bounding box center [483, 128] width 91 height 18
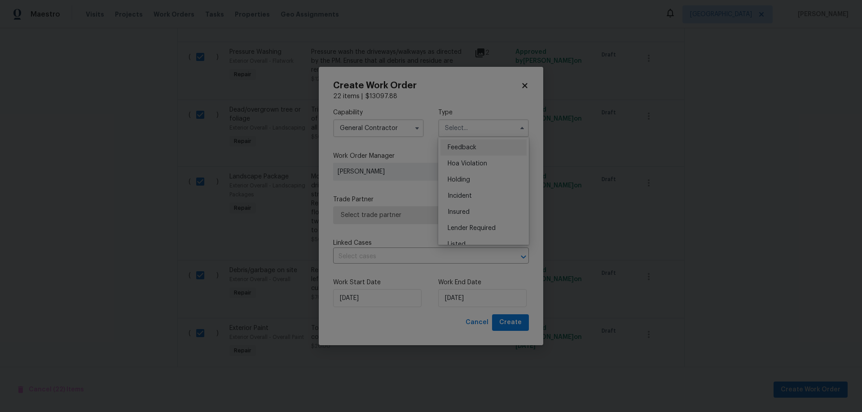
scroll to position [204, 0]
click at [476, 169] on span "Renovation" at bounding box center [463, 170] width 33 height 6
type input "Renovation"
click at [409, 212] on span "Select trade partner" at bounding box center [424, 215] width 167 height 9
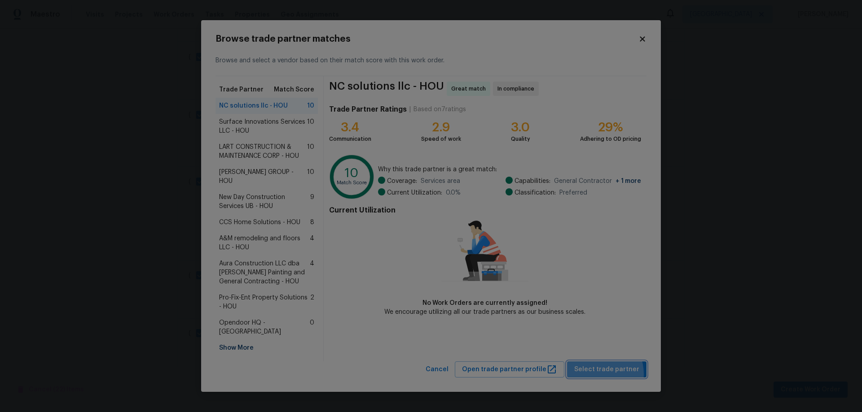
click at [600, 365] on span "Select trade partner" at bounding box center [606, 369] width 65 height 11
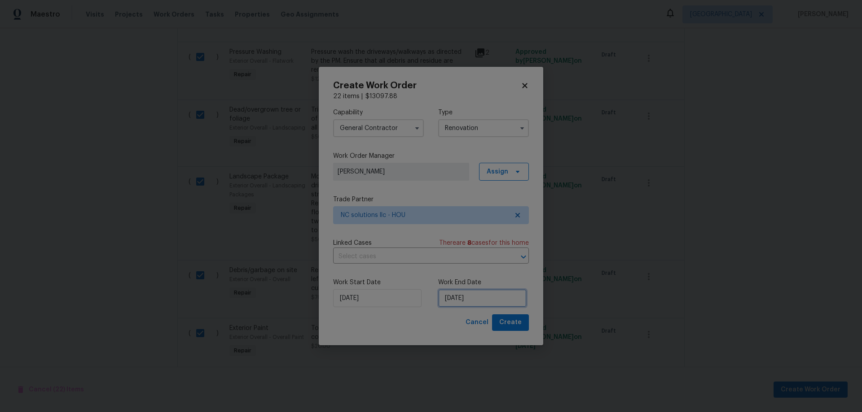
click at [496, 298] on input "8/26/2025" at bounding box center [482, 298] width 88 height 18
click at [443, 274] on div "31" at bounding box center [438, 273] width 15 height 13
type input "8/31/2025"
click at [517, 322] on span "Create" at bounding box center [510, 322] width 22 height 11
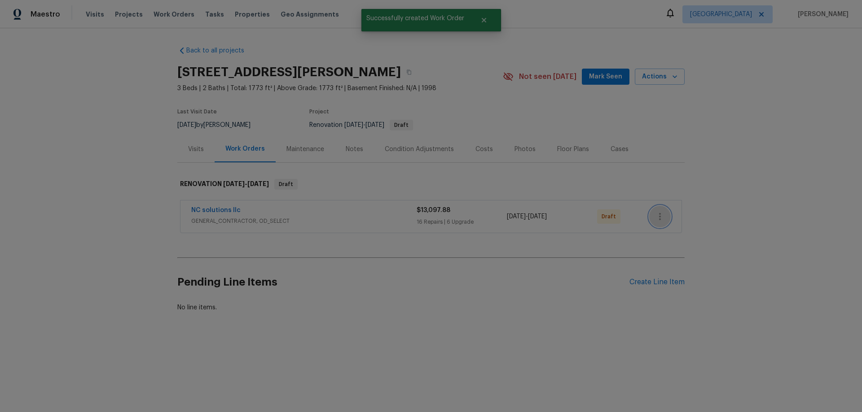
click at [658, 222] on button "button" at bounding box center [660, 217] width 22 height 22
click at [417, 228] on div at bounding box center [431, 206] width 862 height 412
click at [672, 212] on div "NC solutions llc GENERAL_CONTRACTOR, OD_SELECT $13,097.88 16 Repairs | 6 Upgrad…" at bounding box center [430, 217] width 501 height 32
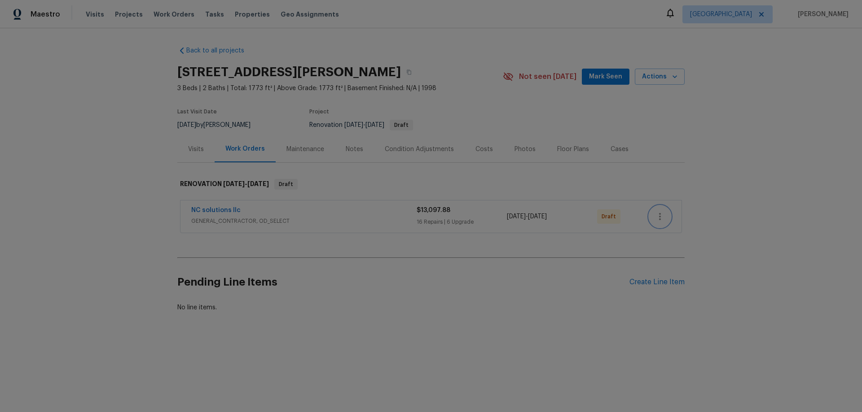
click at [658, 216] on icon "button" at bounding box center [659, 216] width 11 height 11
click at [662, 233] on li "Edit" at bounding box center [694, 231] width 97 height 15
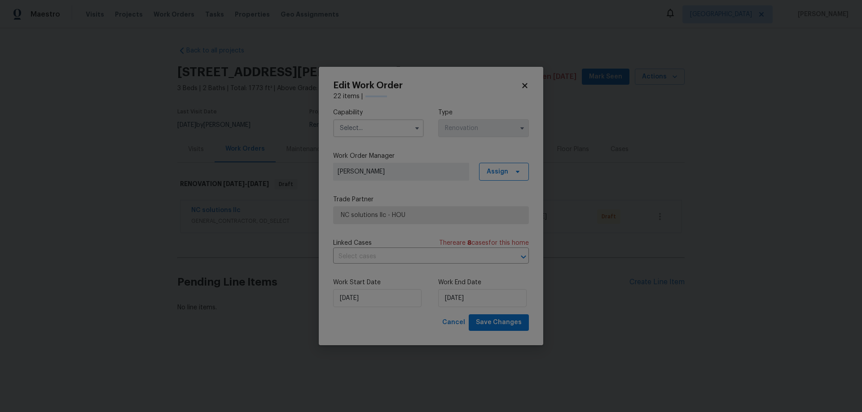
click at [378, 131] on input "text" at bounding box center [378, 128] width 91 height 18
click at [397, 176] on span "General Contractor" at bounding box center [371, 173] width 58 height 6
type input "General Contractor"
click at [492, 298] on input "8/31/2025" at bounding box center [482, 298] width 88 height 18
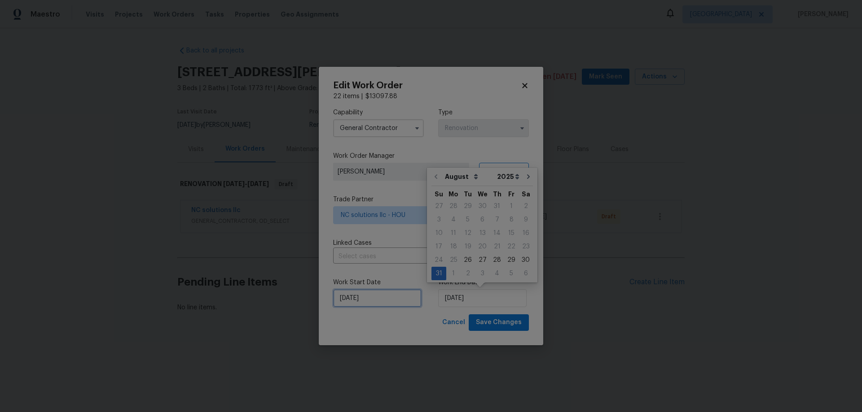
click at [384, 293] on input "8/26/2025" at bounding box center [377, 298] width 88 height 18
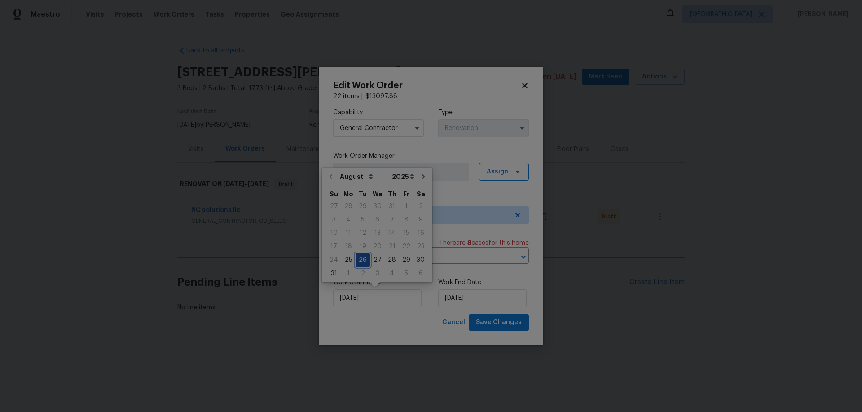
click at [359, 260] on div "26" at bounding box center [362, 260] width 14 height 13
click at [483, 300] on input "8/31/2025" at bounding box center [482, 298] width 88 height 18
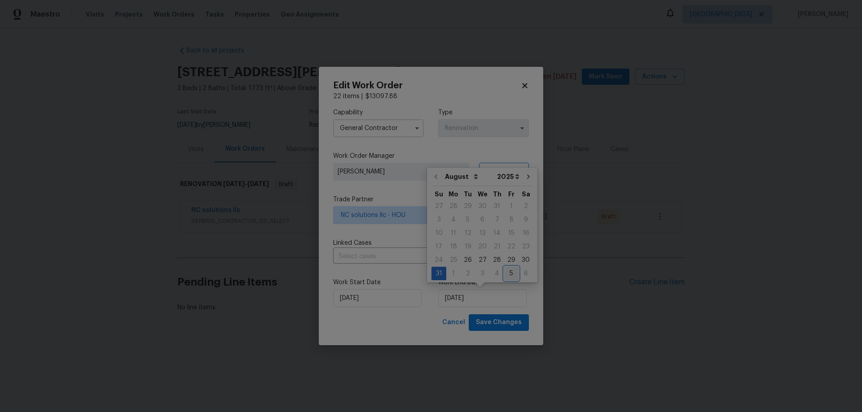
click at [506, 273] on div "5" at bounding box center [511, 273] width 14 height 13
type input "9/5/2025"
select select "8"
click at [495, 325] on span "Save Changes" at bounding box center [499, 322] width 46 height 11
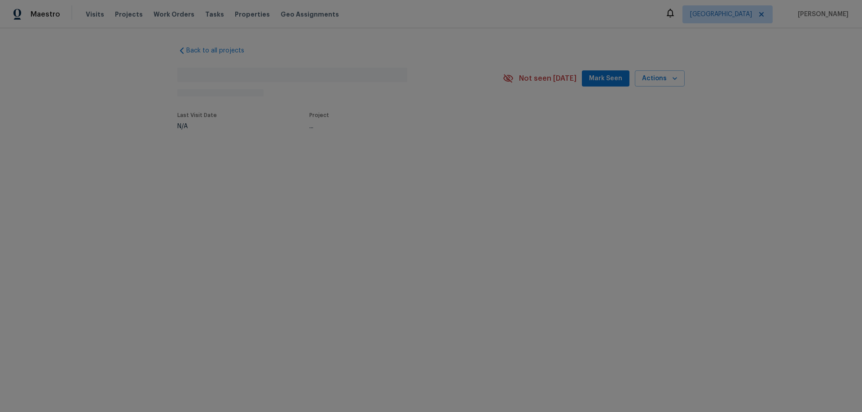
click at [599, 80] on span "Mark Seen" at bounding box center [605, 78] width 33 height 11
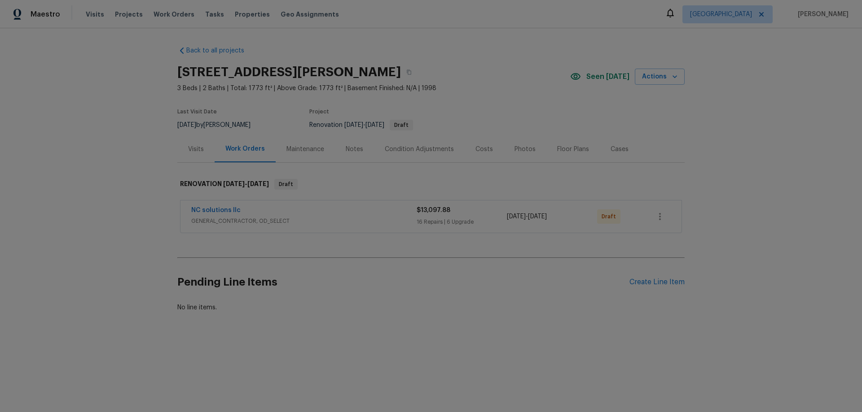
click at [705, 232] on div "Back to all projects [STREET_ADDRESS][PERSON_NAME] 3 Beds | 2 Baths | Total: 17…" at bounding box center [431, 200] width 862 height 345
click at [658, 215] on icon "button" at bounding box center [659, 216] width 11 height 11
click at [697, 217] on li "Send to Vendor" at bounding box center [694, 217] width 97 height 15
click at [769, 182] on div at bounding box center [431, 206] width 862 height 412
click at [212, 210] on link "NC solutions llc" at bounding box center [215, 210] width 49 height 6
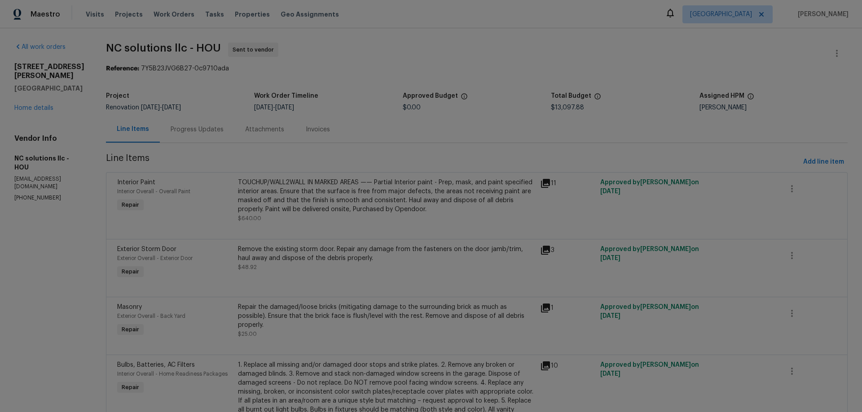
click at [50, 94] on div "[STREET_ADDRESS][PERSON_NAME] Home details" at bounding box center [49, 87] width 70 height 50
click at [48, 105] on link "Home details" at bounding box center [33, 108] width 39 height 6
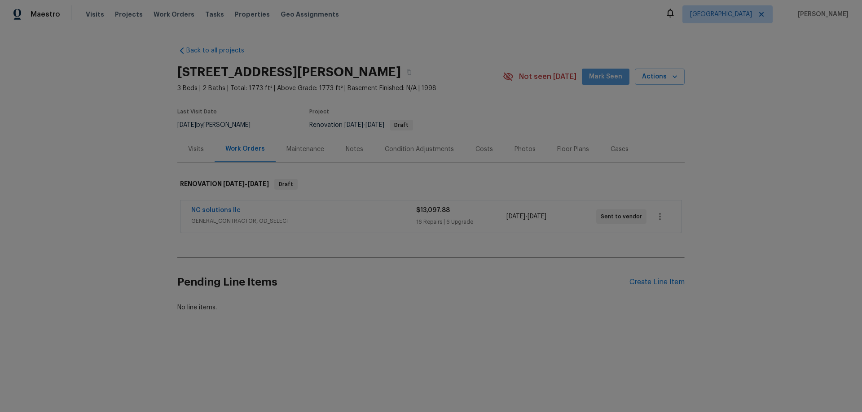
drag, startPoint x: 610, startPoint y: 77, endPoint x: 548, endPoint y: 162, distance: 105.0
click at [609, 78] on span "Mark Seen" at bounding box center [605, 76] width 33 height 11
click at [347, 151] on div "Notes" at bounding box center [355, 149] width 18 height 9
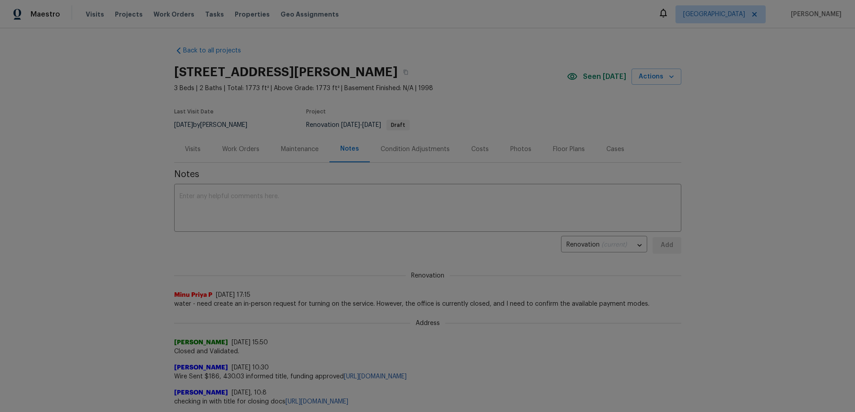
click at [243, 152] on div "Work Orders" at bounding box center [240, 149] width 37 height 9
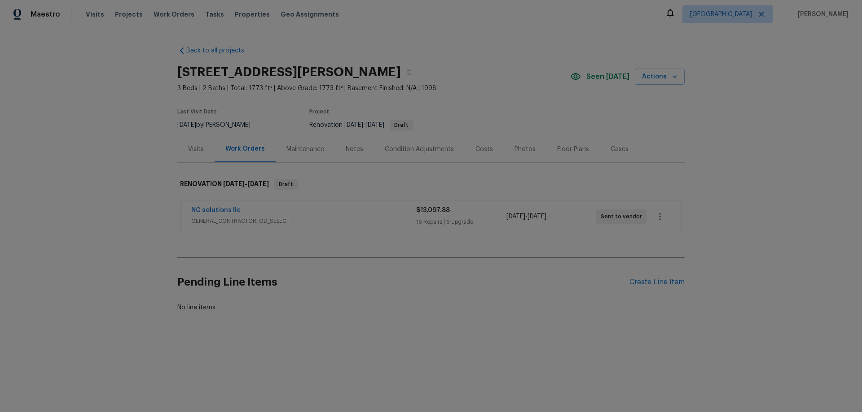
click at [516, 149] on div "Photos" at bounding box center [524, 149] width 21 height 9
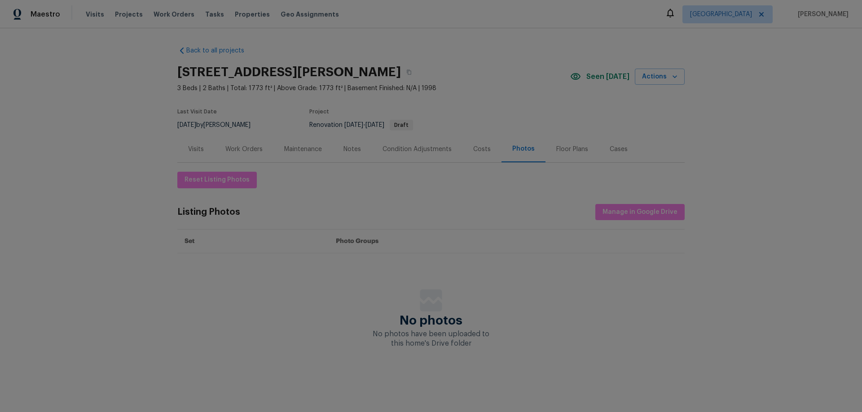
click at [193, 150] on div "Visits" at bounding box center [196, 149] width 16 height 9
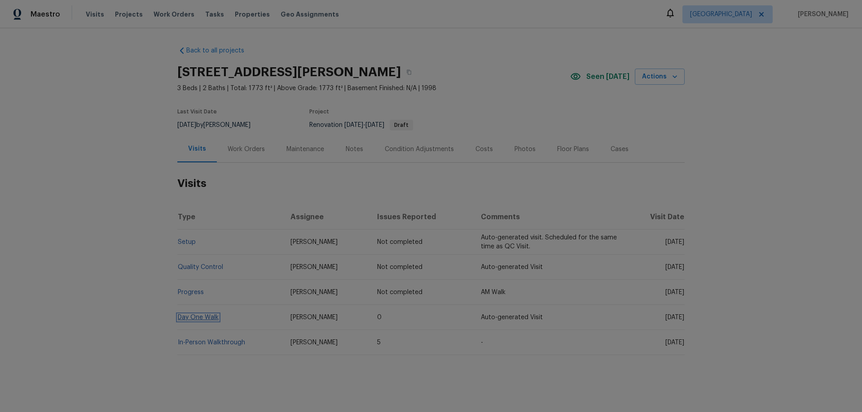
click at [189, 318] on link "Day One Walk" at bounding box center [198, 318] width 41 height 6
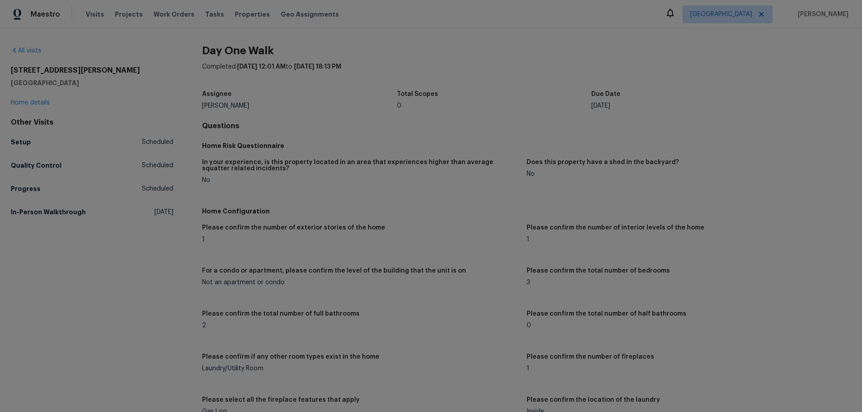
click at [42, 99] on div "[STREET_ADDRESS][PERSON_NAME] Home details" at bounding box center [92, 86] width 162 height 41
click at [43, 103] on link "Home details" at bounding box center [30, 103] width 39 height 6
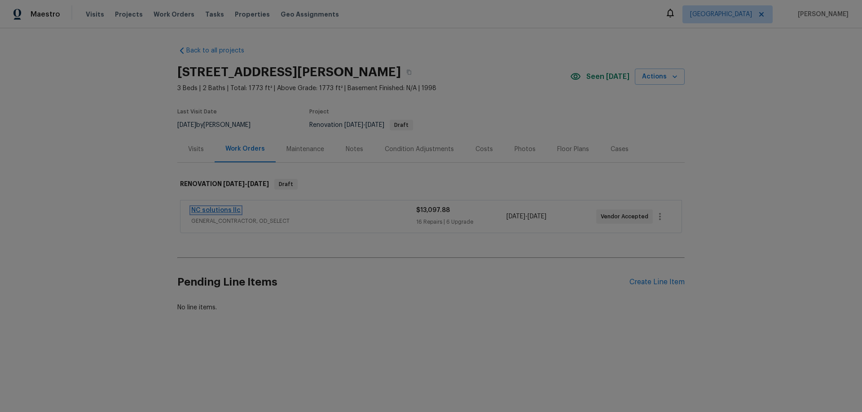
click at [212, 211] on link "NC solutions llc" at bounding box center [215, 210] width 49 height 6
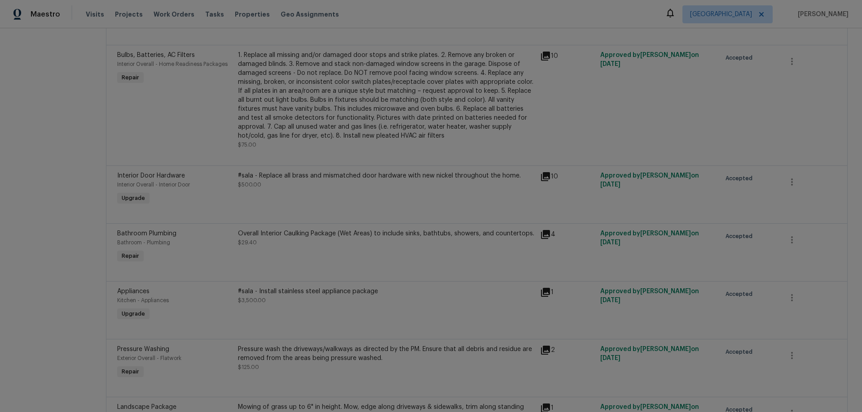
scroll to position [303, 0]
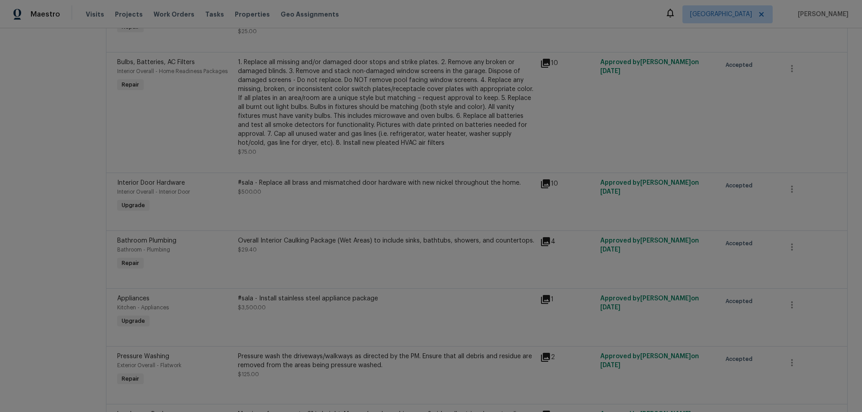
click at [331, 299] on div "#sala - Install stainless steel appliance package" at bounding box center [386, 298] width 297 height 9
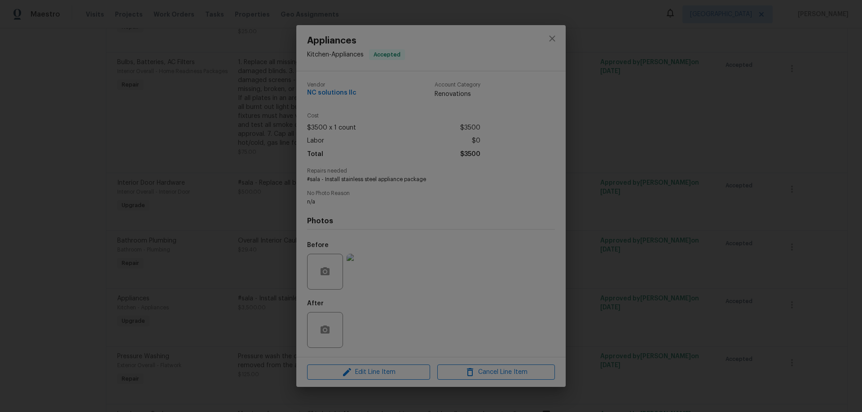
click at [360, 268] on img at bounding box center [364, 272] width 36 height 36
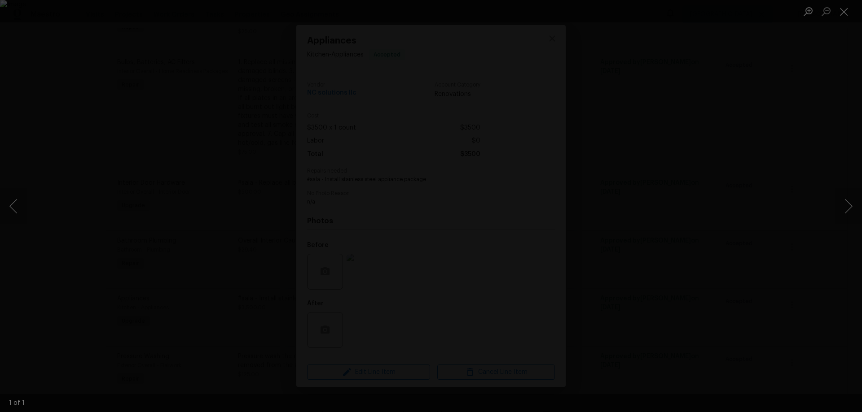
click at [758, 268] on div "Lightbox" at bounding box center [431, 206] width 862 height 412
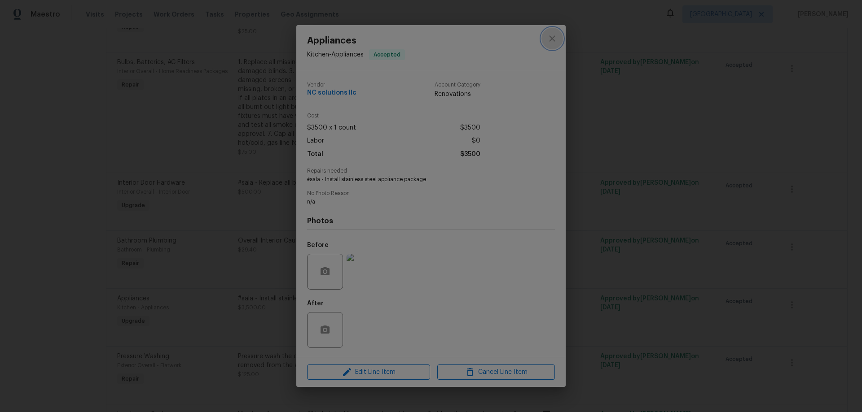
click at [551, 41] on icon "close" at bounding box center [552, 38] width 11 height 11
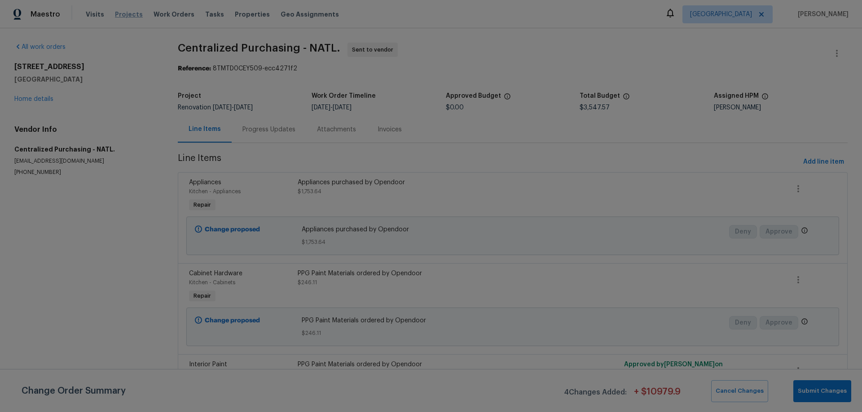
click at [123, 15] on span "Projects" at bounding box center [129, 14] width 28 height 9
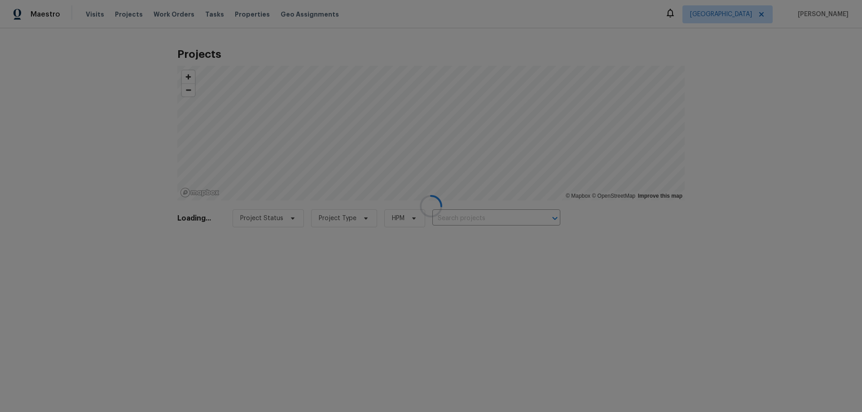
click at [488, 217] on div at bounding box center [431, 206] width 862 height 412
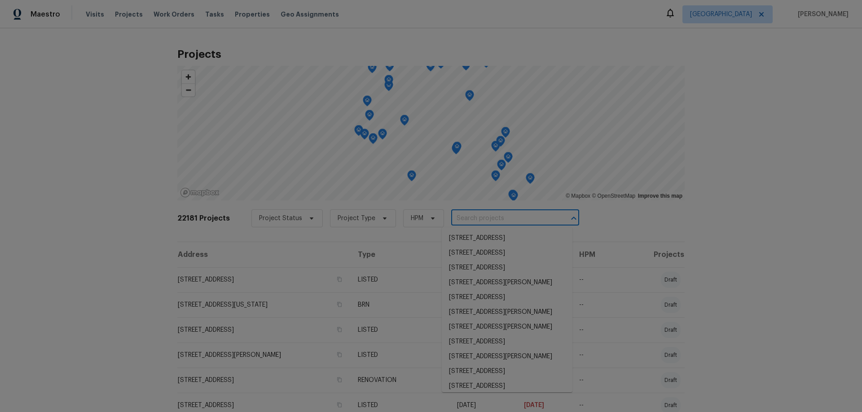
click at [488, 217] on input "text" at bounding box center [502, 219] width 103 height 14
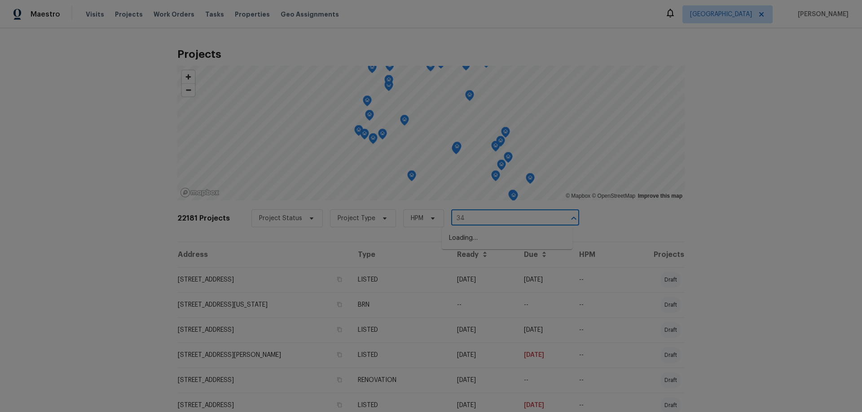
type input "3"
type input "chapel"
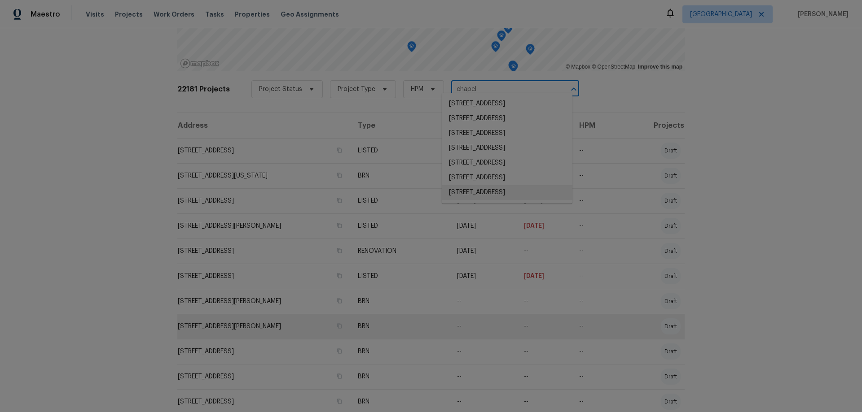
scroll to position [135, 0]
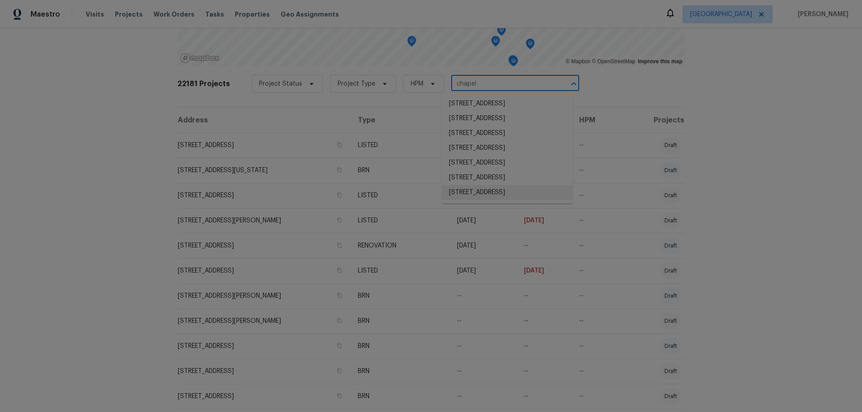
click at [489, 200] on li "[STREET_ADDRESS]" at bounding box center [507, 192] width 131 height 15
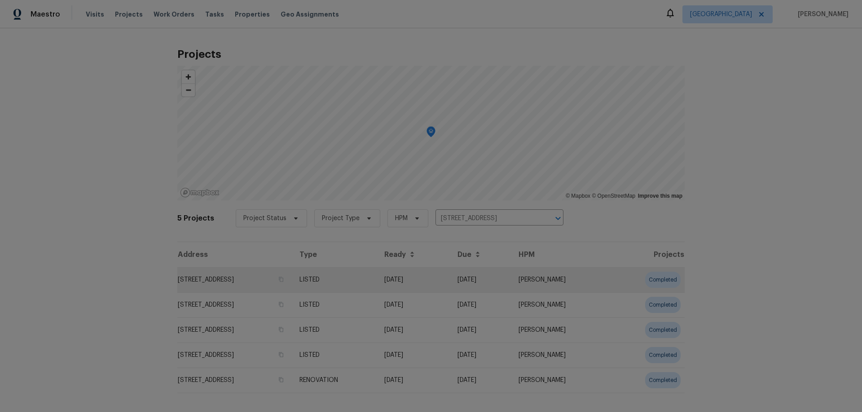
click at [263, 287] on td "[STREET_ADDRESS]" at bounding box center [234, 279] width 115 height 25
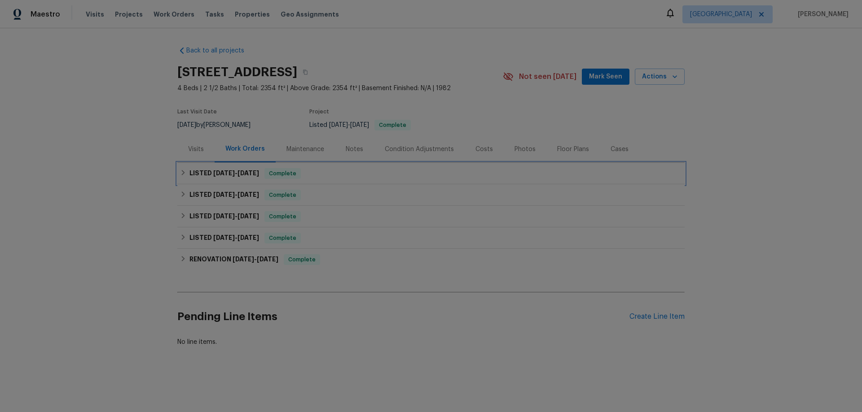
click at [252, 176] on h6 "LISTED [DATE] - [DATE]" at bounding box center [224, 173] width 70 height 11
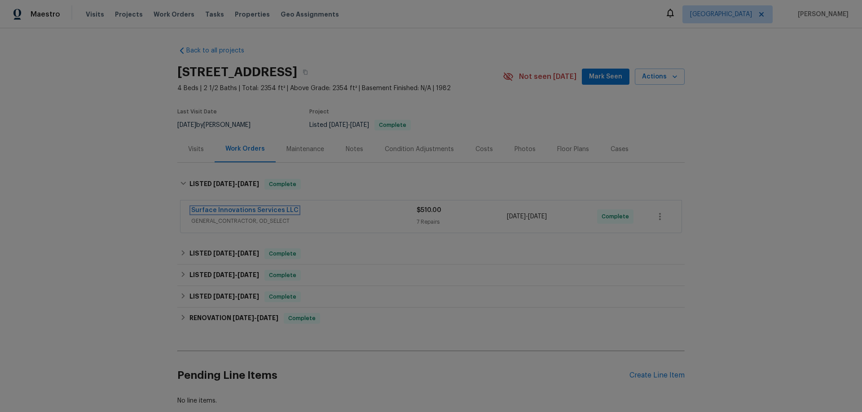
click at [233, 209] on link "Surface Innovations Services LLC" at bounding box center [244, 210] width 107 height 6
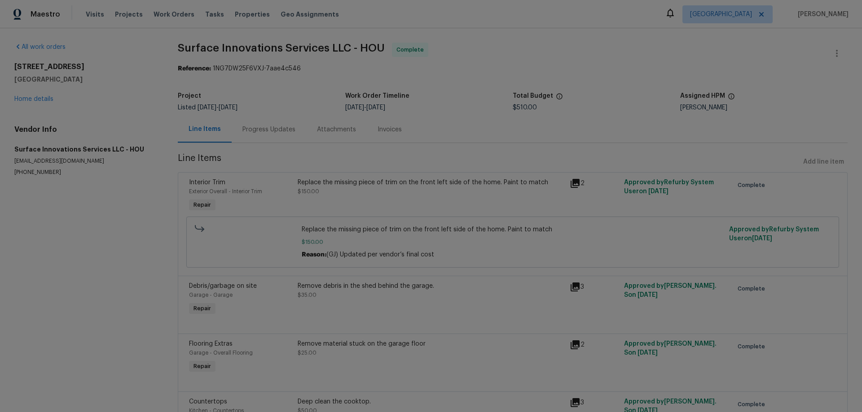
click at [203, 127] on div "Line Items" at bounding box center [204, 129] width 32 height 9
click at [200, 133] on div "Line Items" at bounding box center [204, 129] width 32 height 9
click at [36, 97] on link "Home details" at bounding box center [33, 99] width 39 height 6
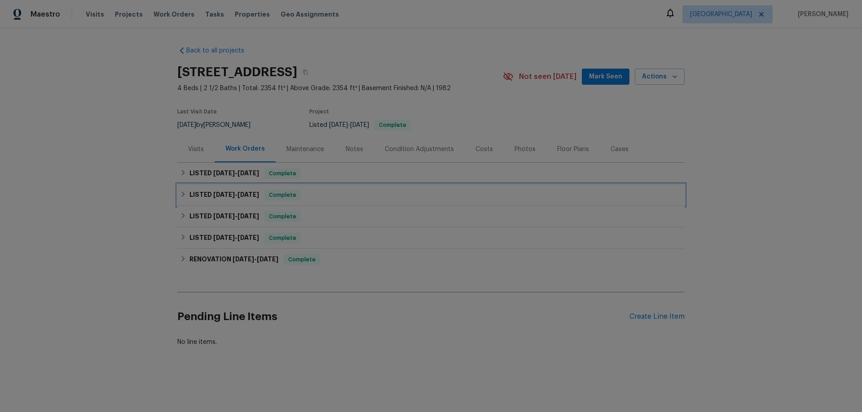
click at [228, 192] on span "[DATE]" at bounding box center [224, 195] width 22 height 6
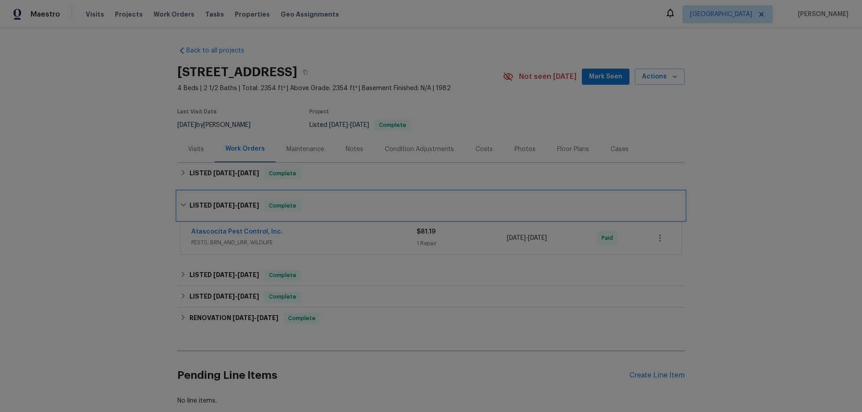
click at [226, 201] on h6 "LISTED [DATE] - [DATE]" at bounding box center [224, 206] width 70 height 11
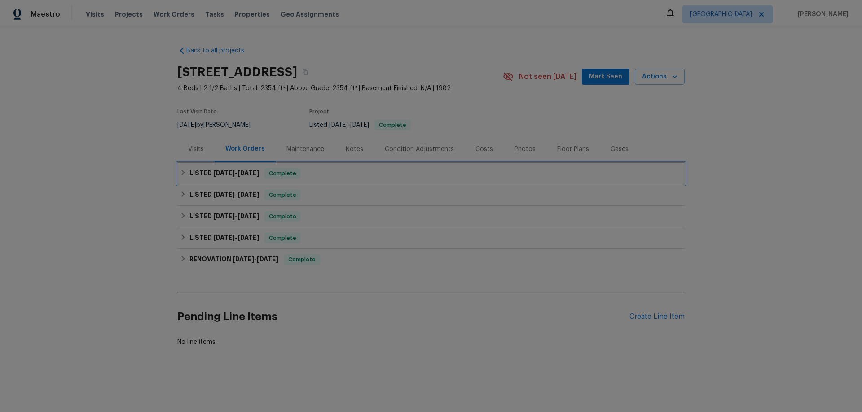
click at [230, 177] on h6 "LISTED [DATE] - [DATE]" at bounding box center [224, 173] width 70 height 11
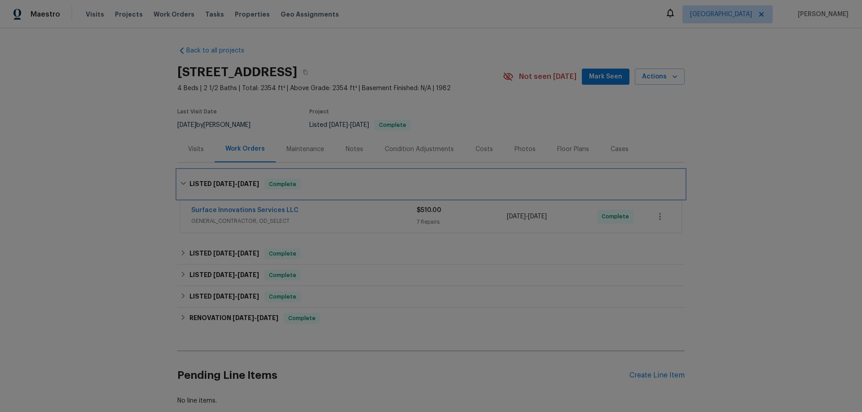
click at [230, 183] on span "[DATE]" at bounding box center [224, 184] width 22 height 6
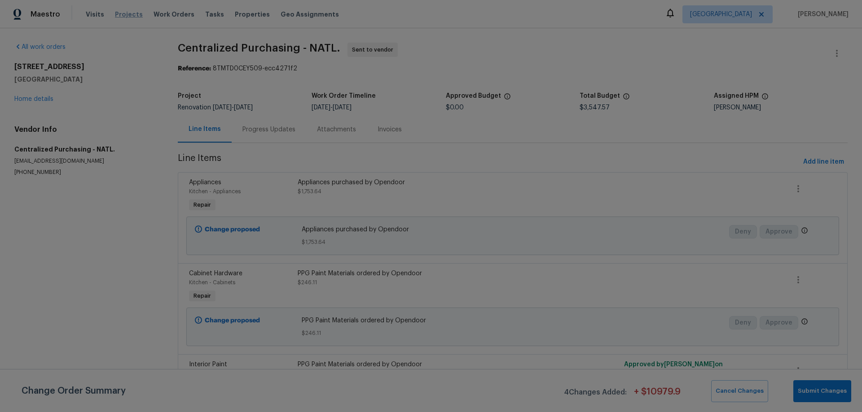
click at [126, 14] on span "Projects" at bounding box center [129, 14] width 28 height 9
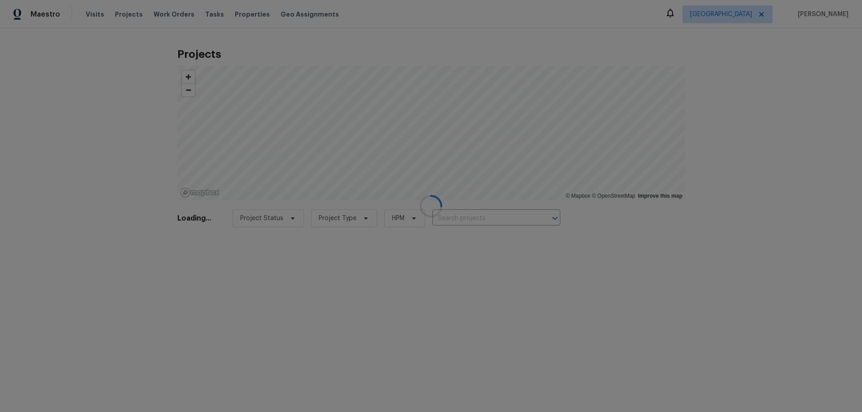
click at [496, 217] on div at bounding box center [431, 206] width 862 height 412
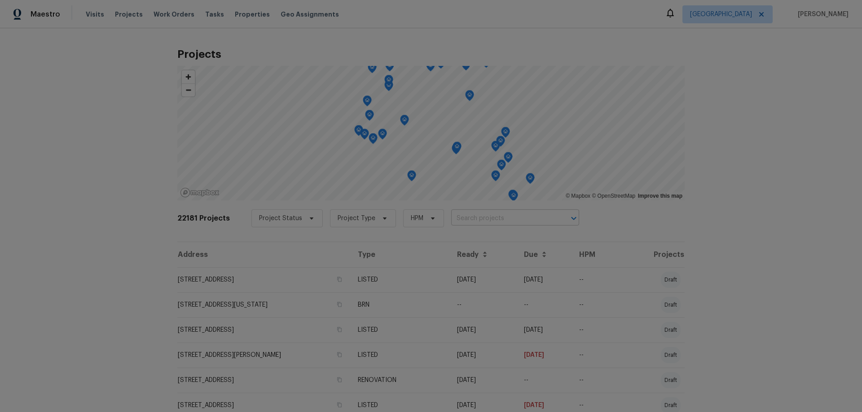
click at [493, 221] on input "text" at bounding box center [502, 219] width 103 height 14
type input "3642"
click at [483, 246] on li "3642 Chapel Square Dr, Spring, TX 77388" at bounding box center [507, 238] width 131 height 15
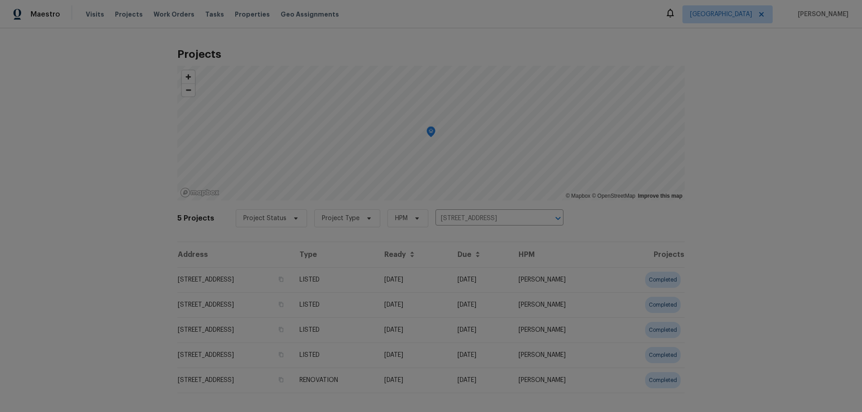
click at [240, 271] on td "3642 Chapel Square Dr, Spring, TX 77388" at bounding box center [234, 279] width 115 height 25
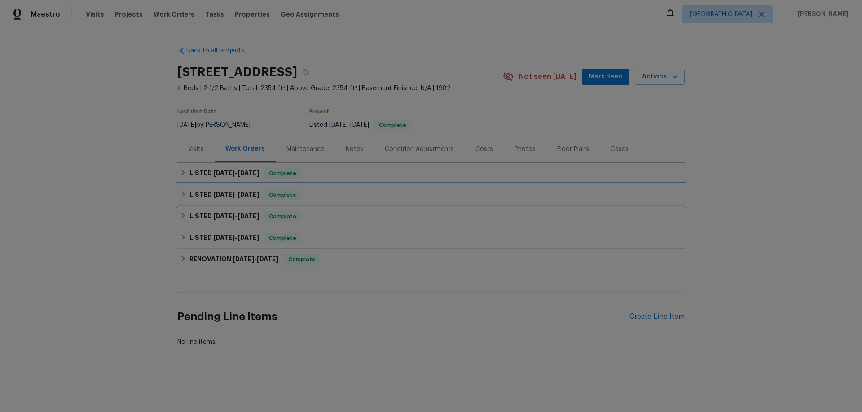
click at [191, 196] on h6 "LISTED 7/7/25 - 7/10/25" at bounding box center [224, 195] width 70 height 11
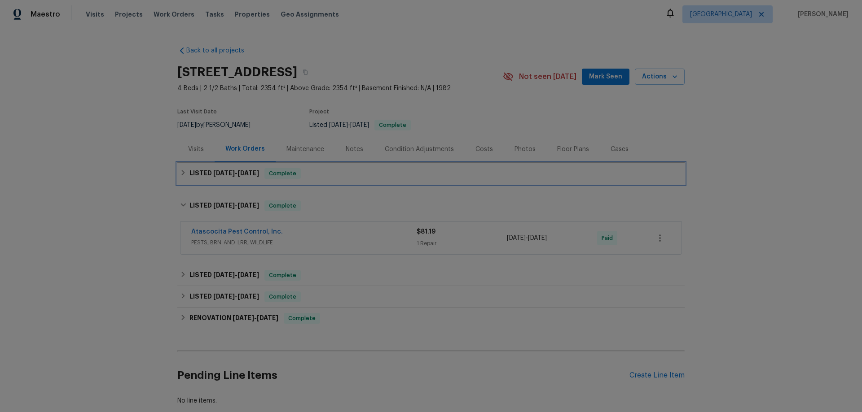
click at [196, 180] on div "LISTED 8/18/25 - 8/22/25 Complete" at bounding box center [430, 174] width 507 height 22
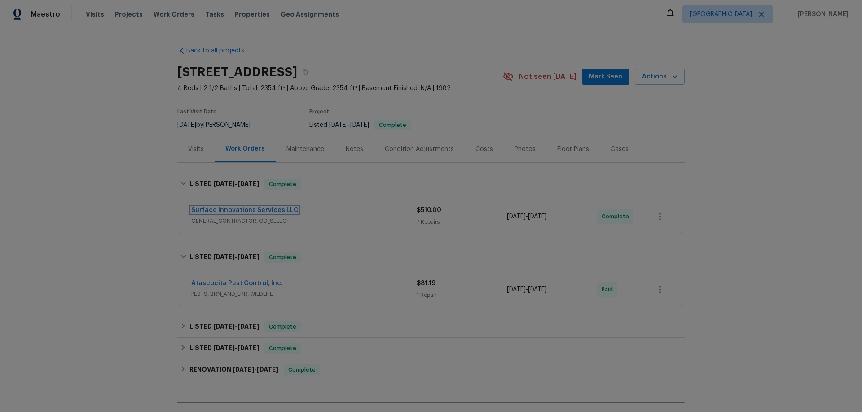
click at [219, 210] on link "Surface Innovations Services LLC" at bounding box center [244, 210] width 107 height 6
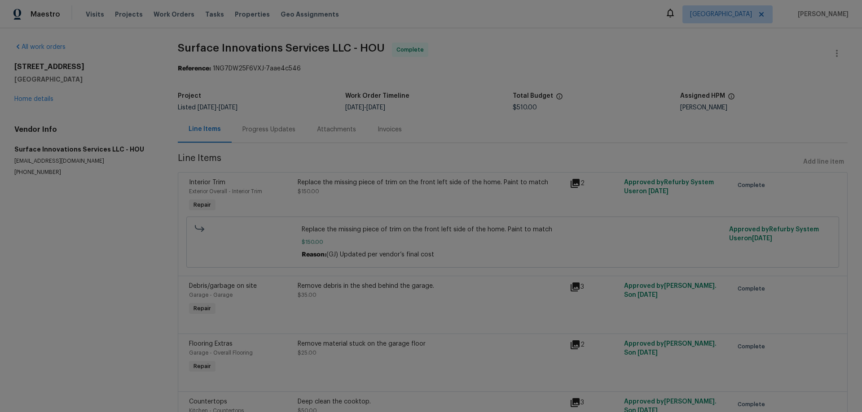
click at [446, 183] on div "Replace the missing piece of trim on the front left side of the home. Paint to …" at bounding box center [431, 182] width 267 height 9
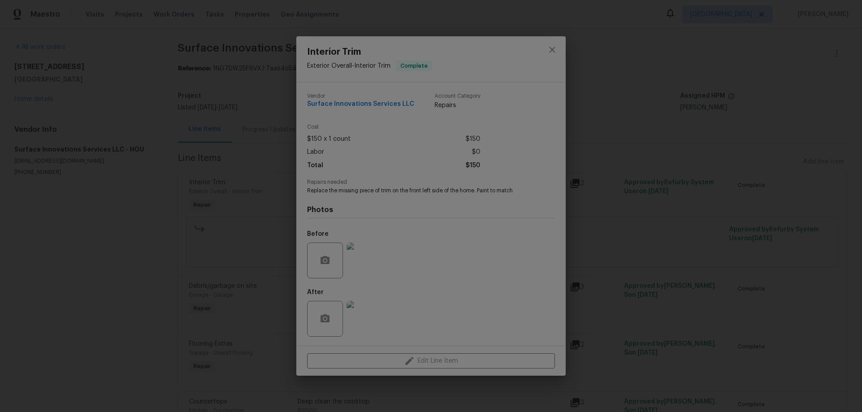
click at [359, 272] on img at bounding box center [364, 261] width 36 height 36
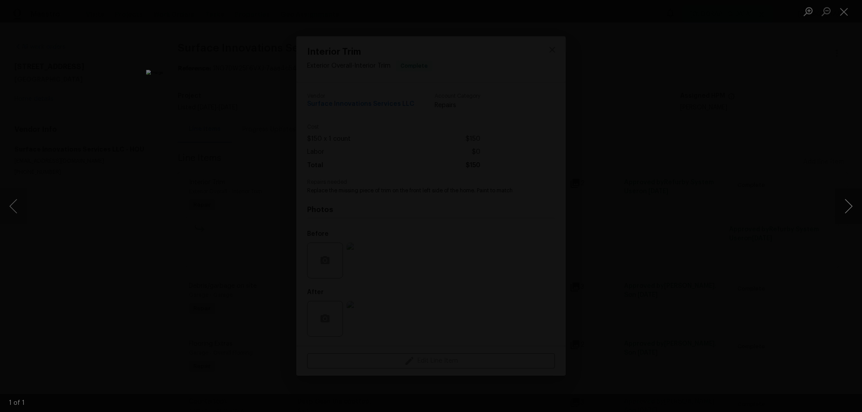
click at [845, 207] on button "Next image" at bounding box center [848, 206] width 27 height 36
click at [716, 213] on div "Lightbox" at bounding box center [431, 206] width 862 height 412
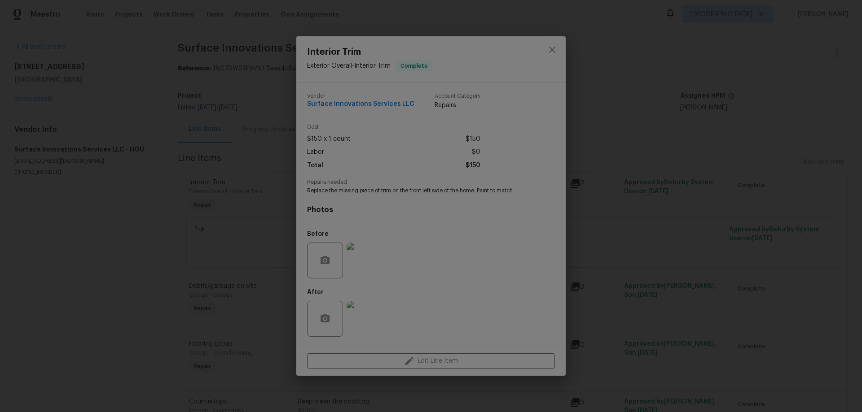
click at [364, 331] on img at bounding box center [364, 319] width 36 height 36
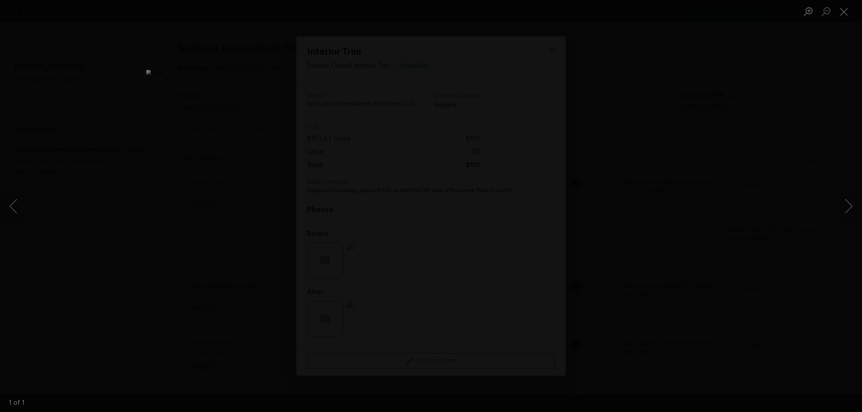
click at [697, 244] on div "Lightbox" at bounding box center [431, 206] width 862 height 412
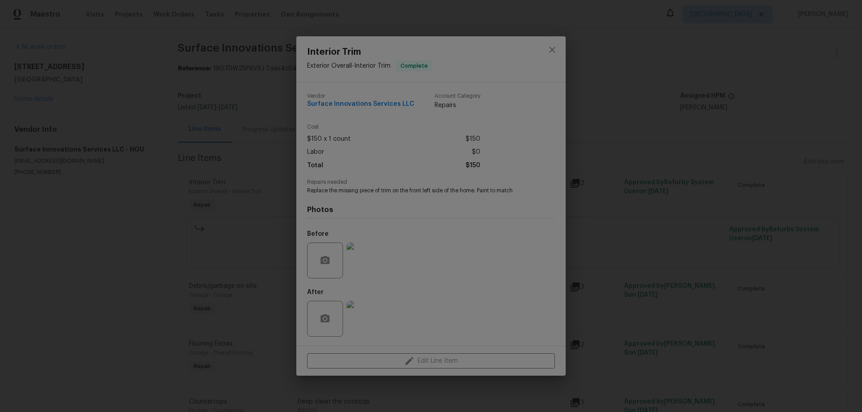
drag, startPoint x: 673, startPoint y: 101, endPoint x: 659, endPoint y: 98, distance: 14.4
click at [673, 101] on div "Interior Trim Exterior Overall - Interior Trim Complete Vendor Surface Innovati…" at bounding box center [431, 206] width 862 height 412
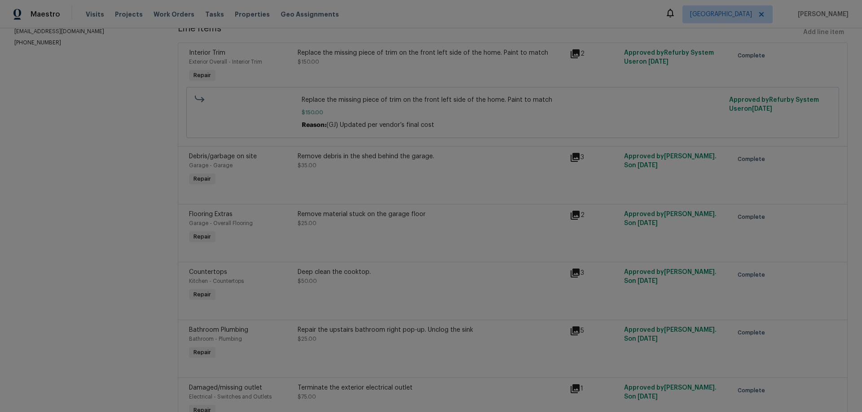
scroll to position [135, 0]
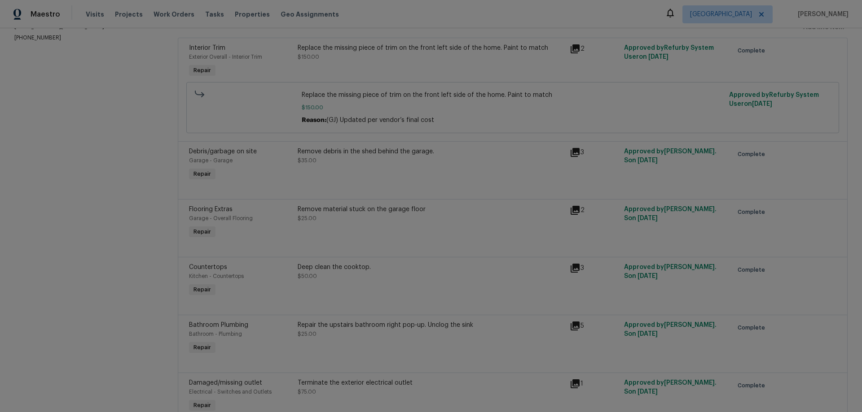
click at [374, 217] on div "Remove material stuck on the garage floor $25.00" at bounding box center [431, 214] width 267 height 18
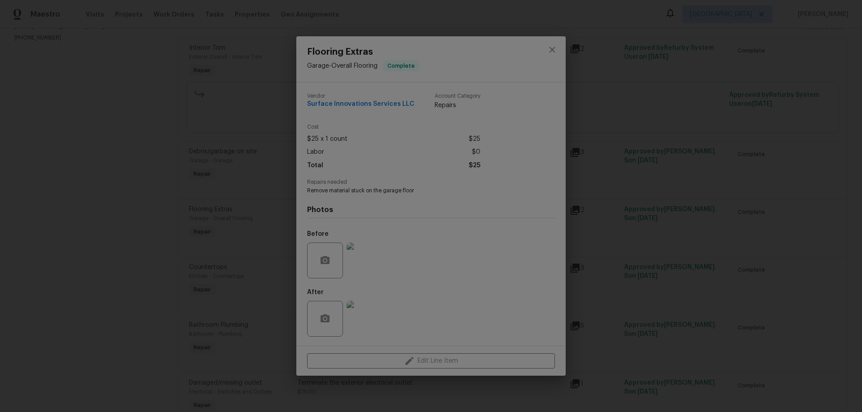
click at [603, 226] on div "Flooring Extras Garage - Overall Flooring Complete Vendor Surface Innovations S…" at bounding box center [431, 206] width 862 height 412
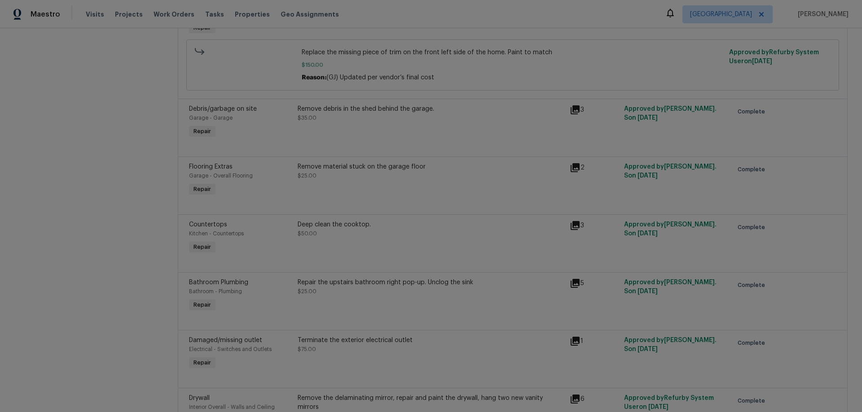
scroll to position [180, 0]
click at [351, 232] on div "Deep clean the cooktop. $50.00" at bounding box center [431, 227] width 267 height 18
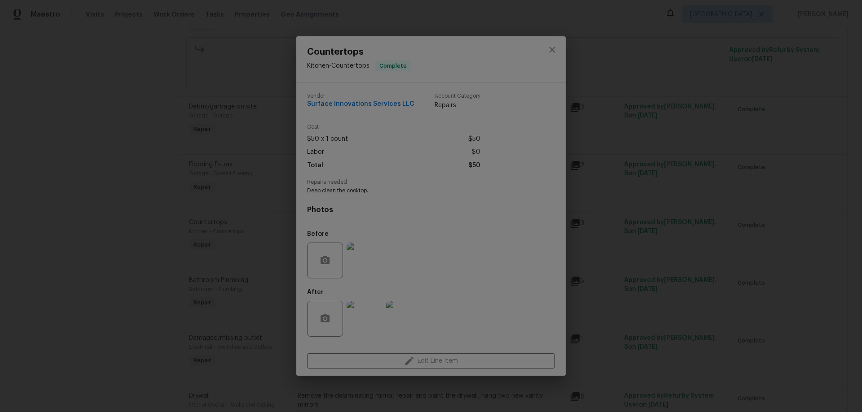
click at [637, 281] on div "Countertops Kitchen - Countertops Complete Vendor Surface Innovations Services …" at bounding box center [431, 206] width 862 height 412
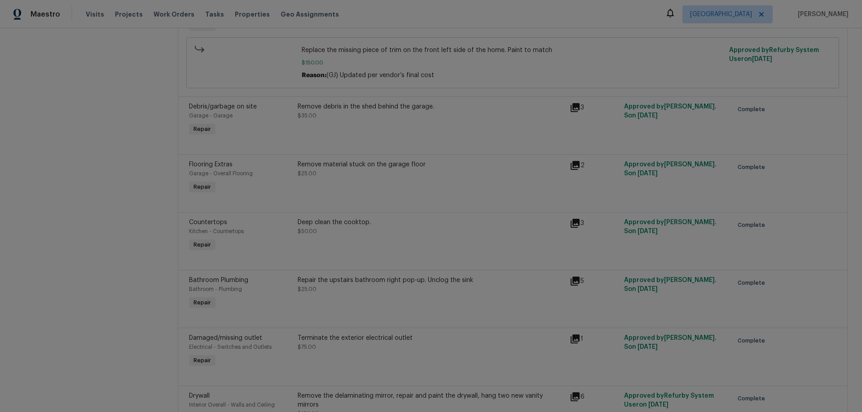
click at [348, 289] on div "Repair the upstairs bathroom right pop-up. Unclog the sink $25.00" at bounding box center [431, 285] width 267 height 18
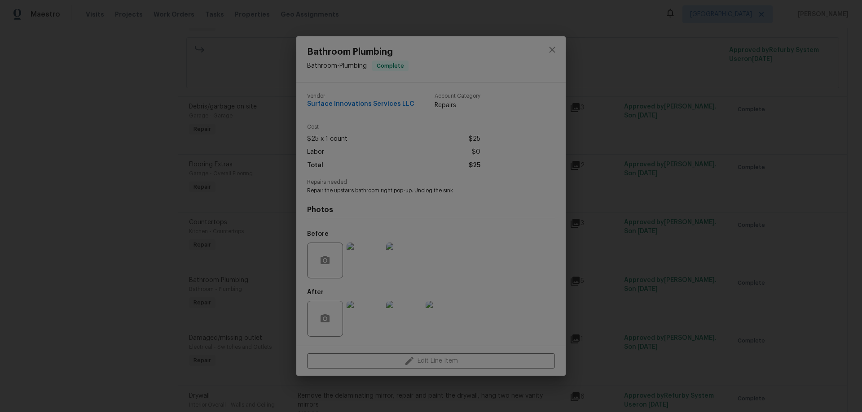
click at [622, 265] on div "Bathroom Plumbing Bathroom - Plumbing Complete Vendor Surface Innovations Servi…" at bounding box center [431, 206] width 862 height 412
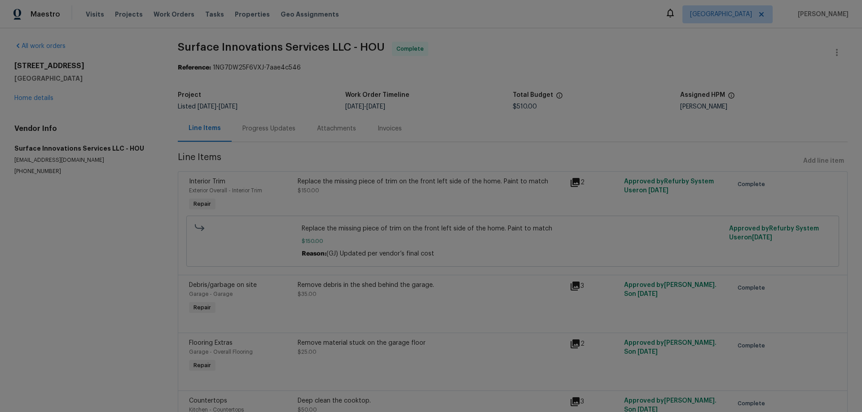
scroll to position [0, 0]
click at [43, 88] on div "3642 Chapel Square Dr Spring, TX 77388 Home details" at bounding box center [85, 82] width 142 height 41
click at [40, 97] on link "Home details" at bounding box center [33, 99] width 39 height 6
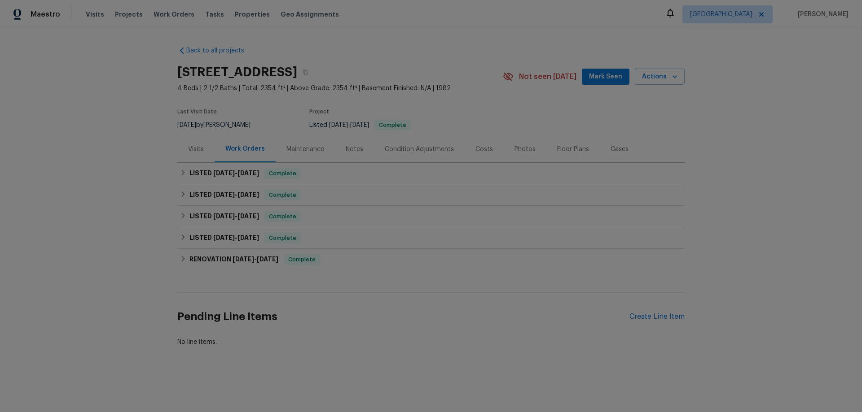
click at [546, 152] on div "Floor Plans" at bounding box center [572, 149] width 53 height 26
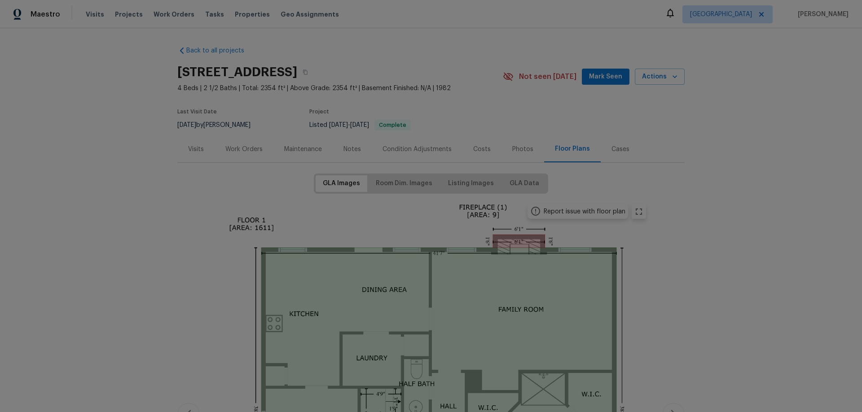
click at [513, 155] on div "Photos" at bounding box center [522, 149] width 43 height 26
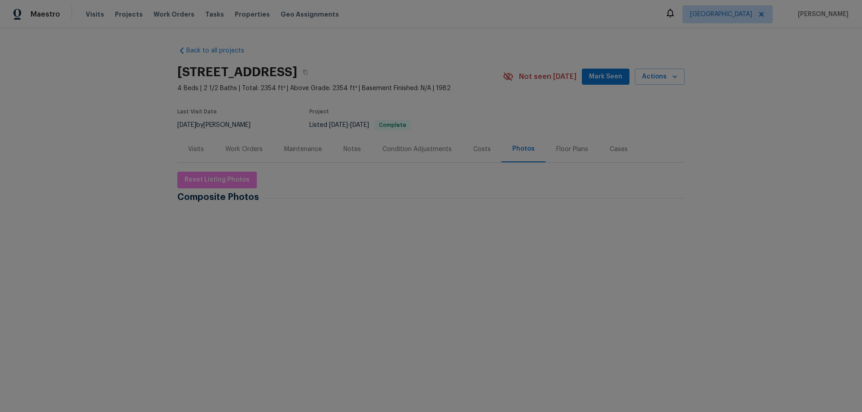
click at [192, 228] on img at bounding box center [201, 235] width 45 height 45
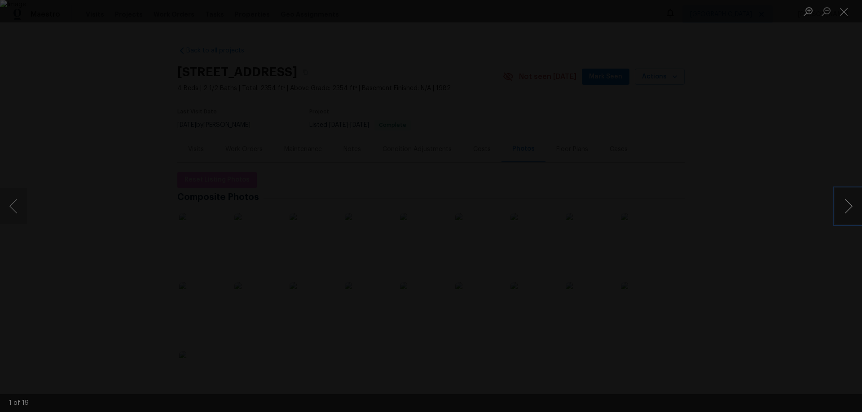
click at [845, 208] on button "Next image" at bounding box center [848, 206] width 27 height 36
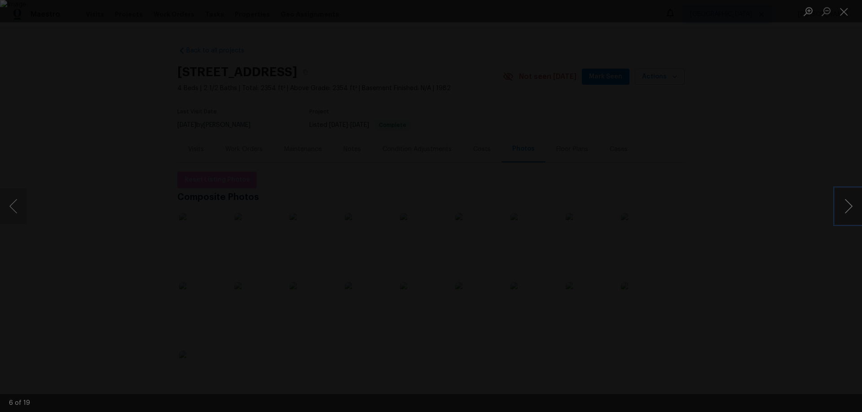
click at [845, 208] on button "Next image" at bounding box center [848, 206] width 27 height 36
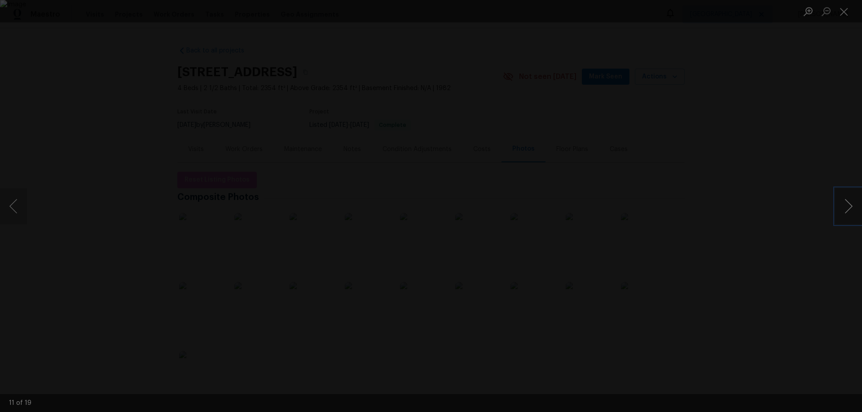
click at [845, 208] on button "Next image" at bounding box center [848, 206] width 27 height 36
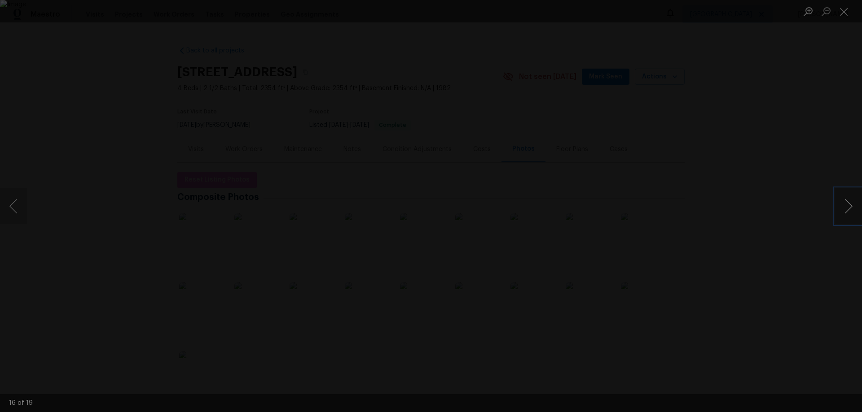
click at [845, 208] on button "Next image" at bounding box center [848, 206] width 27 height 36
click at [844, 208] on button "Next image" at bounding box center [848, 206] width 27 height 36
click at [844, 207] on button "Next image" at bounding box center [848, 206] width 27 height 36
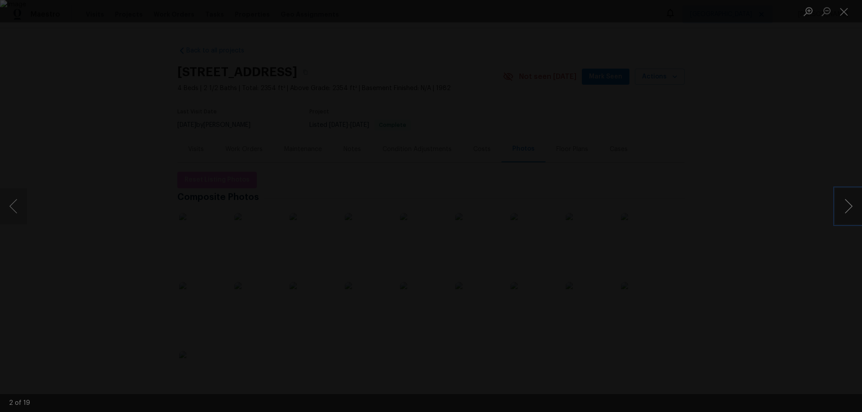
click at [845, 208] on button "Next image" at bounding box center [848, 206] width 27 height 36
drag, startPoint x: 850, startPoint y: 8, endPoint x: 853, endPoint y: 12, distance: 5.0
click at [854, 8] on ul "Lightbox" at bounding box center [830, 11] width 63 height 22
click at [849, 16] on button "Close lightbox" at bounding box center [844, 12] width 18 height 16
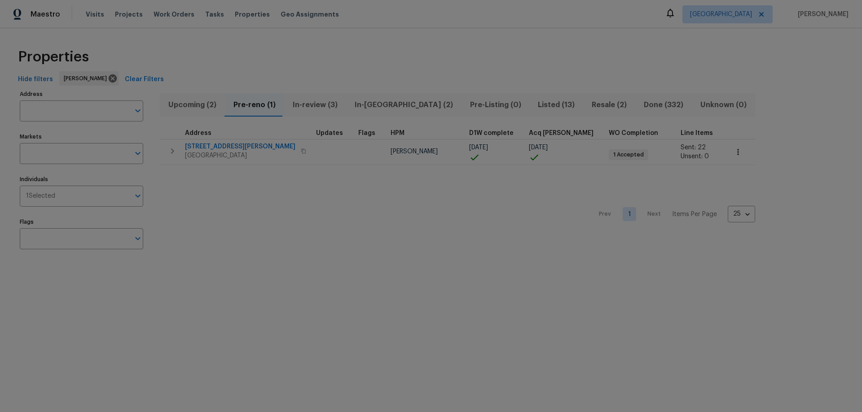
click at [296, 106] on span "In-review (3)" at bounding box center [314, 105] width 51 height 13
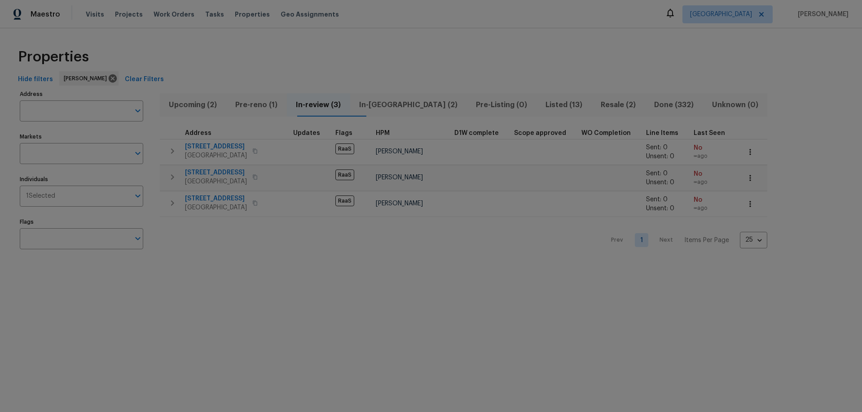
click at [406, 105] on span "In-[GEOGRAPHIC_DATA] (2)" at bounding box center [408, 105] width 106 height 13
